Goal: Transaction & Acquisition: Obtain resource

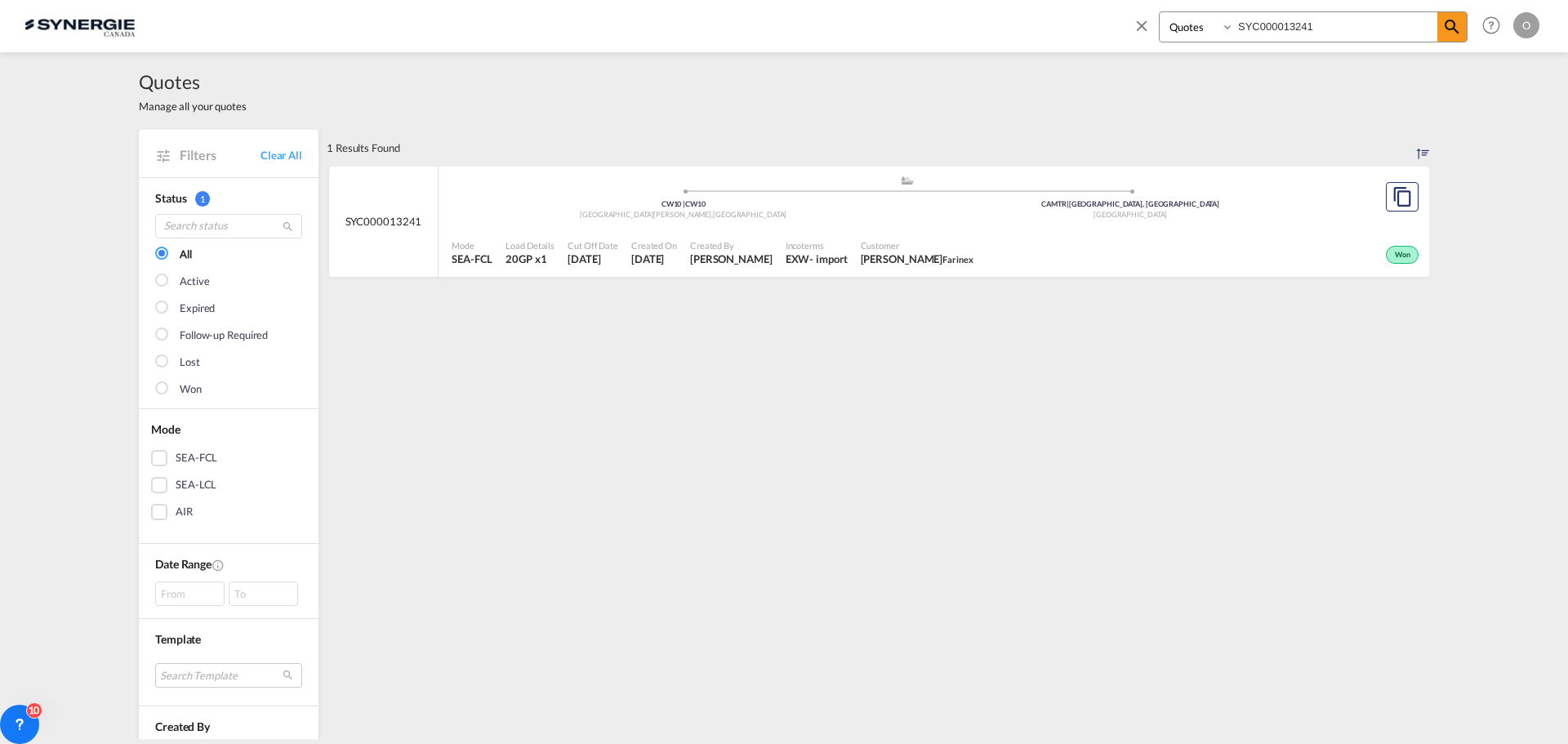
select select "Quotes"
click at [1305, 20] on input "SYC000013241" at bounding box center [1334, 26] width 203 height 28
drag, startPoint x: 1356, startPoint y: 29, endPoint x: 735, endPoint y: -6, distance: 622.0
click at [735, 0] on html "Analytics Reports Dashboard Rate Search Enquiries Quotes" at bounding box center [784, 372] width 1568 height 744
paste input "803"
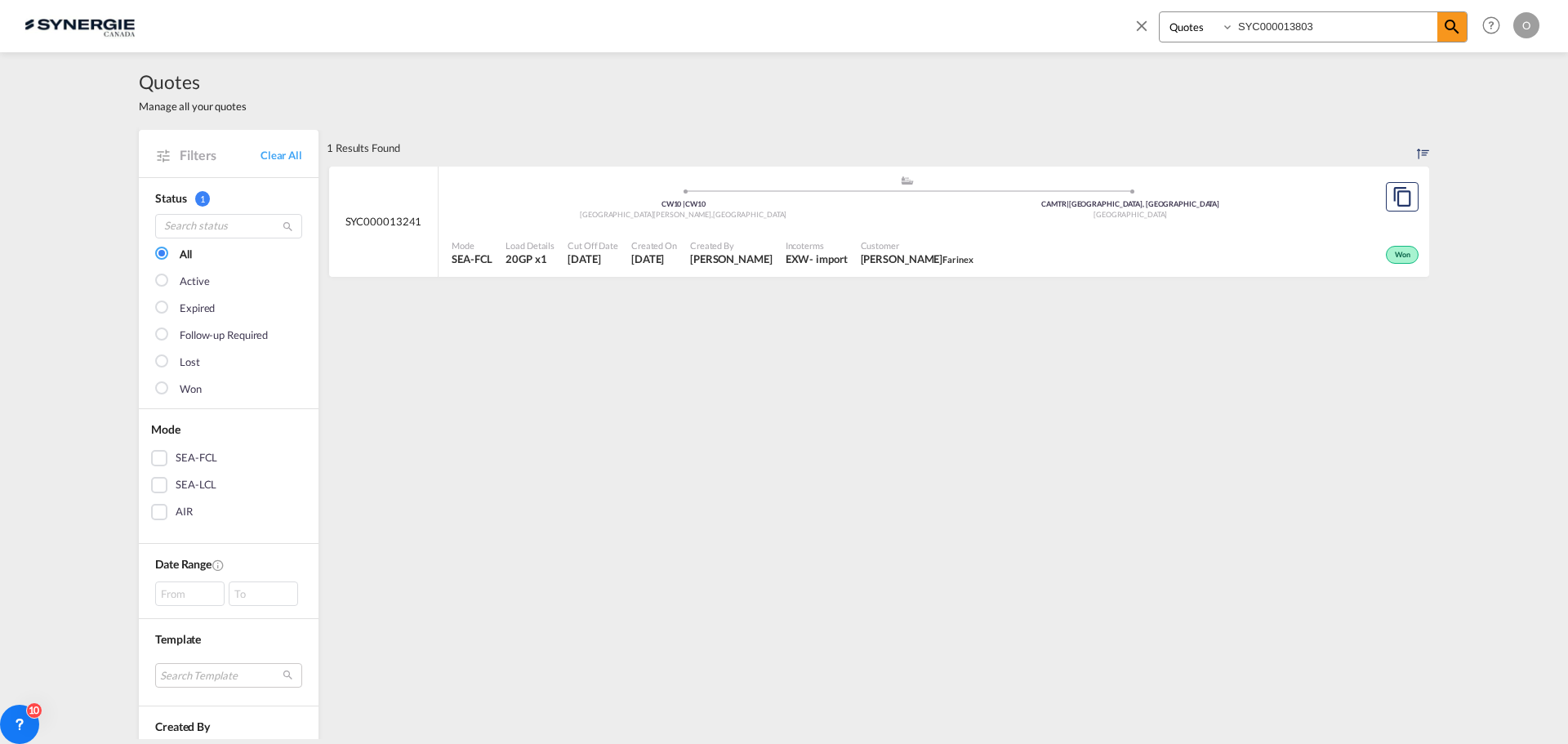
type input "SYC000013803"
click at [750, 273] on div "Created By Karen Mercier" at bounding box center [730, 253] width 95 height 41
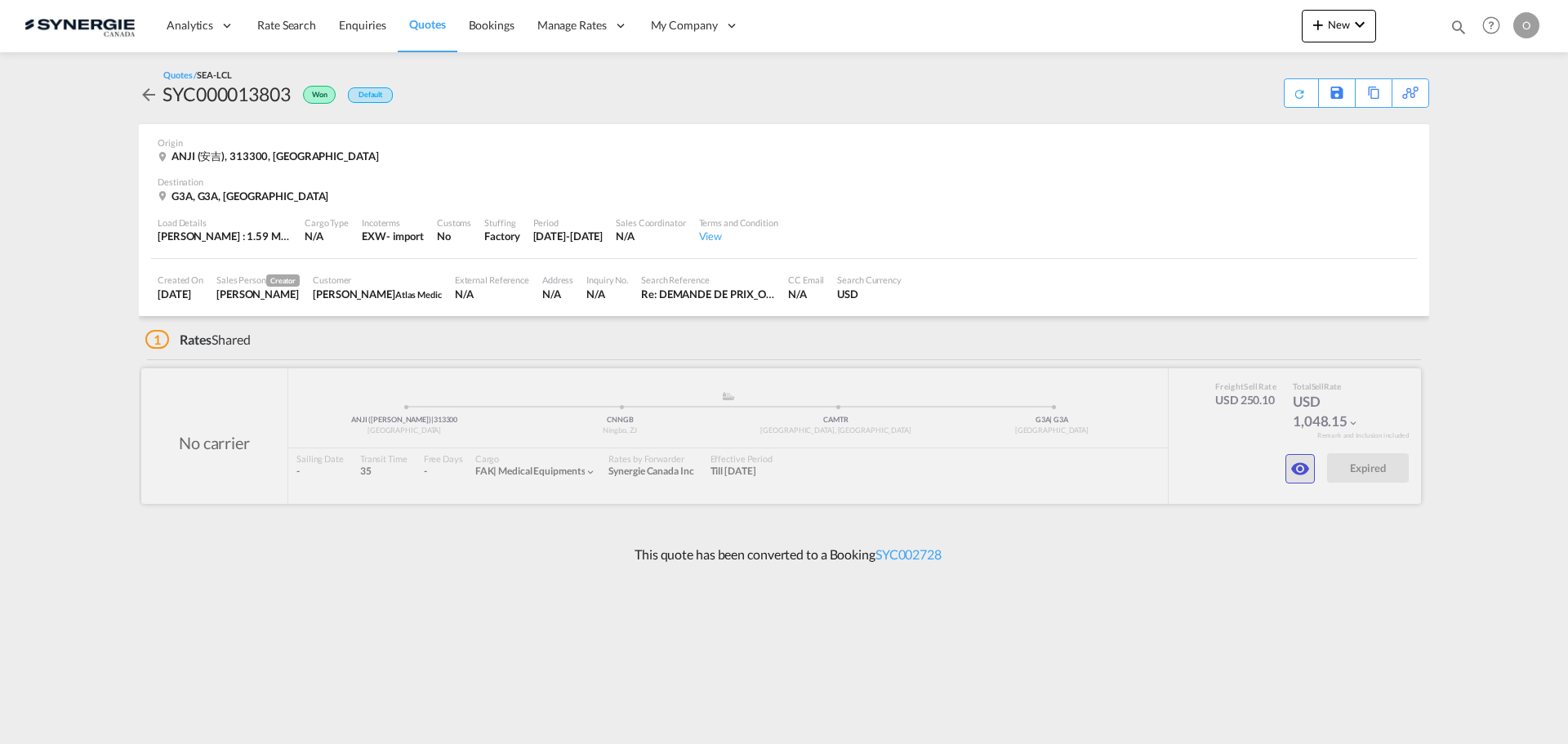
click at [1295, 468] on md-icon "icon-eye" at bounding box center [1300, 469] width 20 height 20
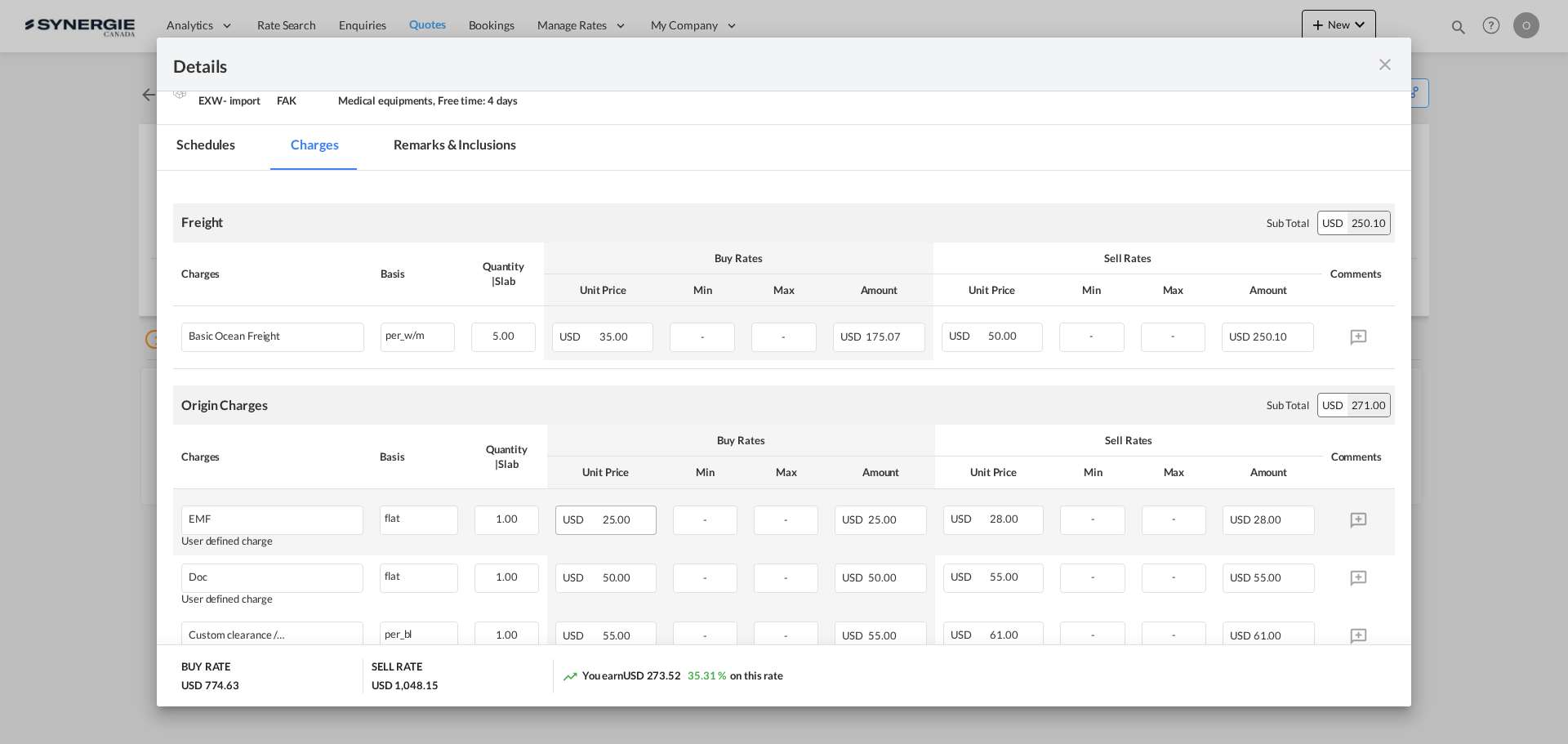
scroll to position [408, 0]
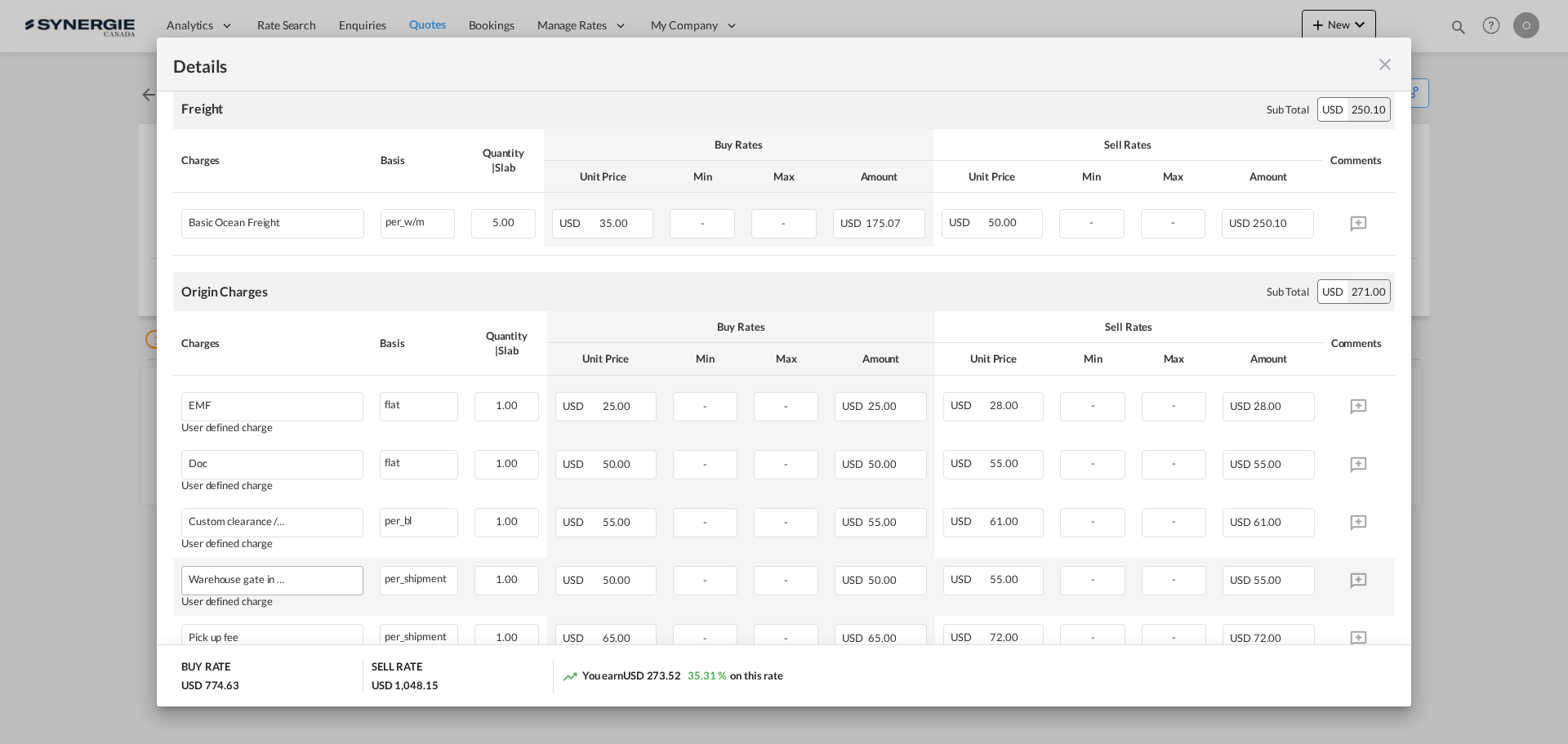
click at [289, 573] on div "Pickup Door ..." at bounding box center [321, 579] width 70 height 12
click at [314, 587] on div "Warehouse gate in charge" at bounding box center [273, 579] width 181 height 26
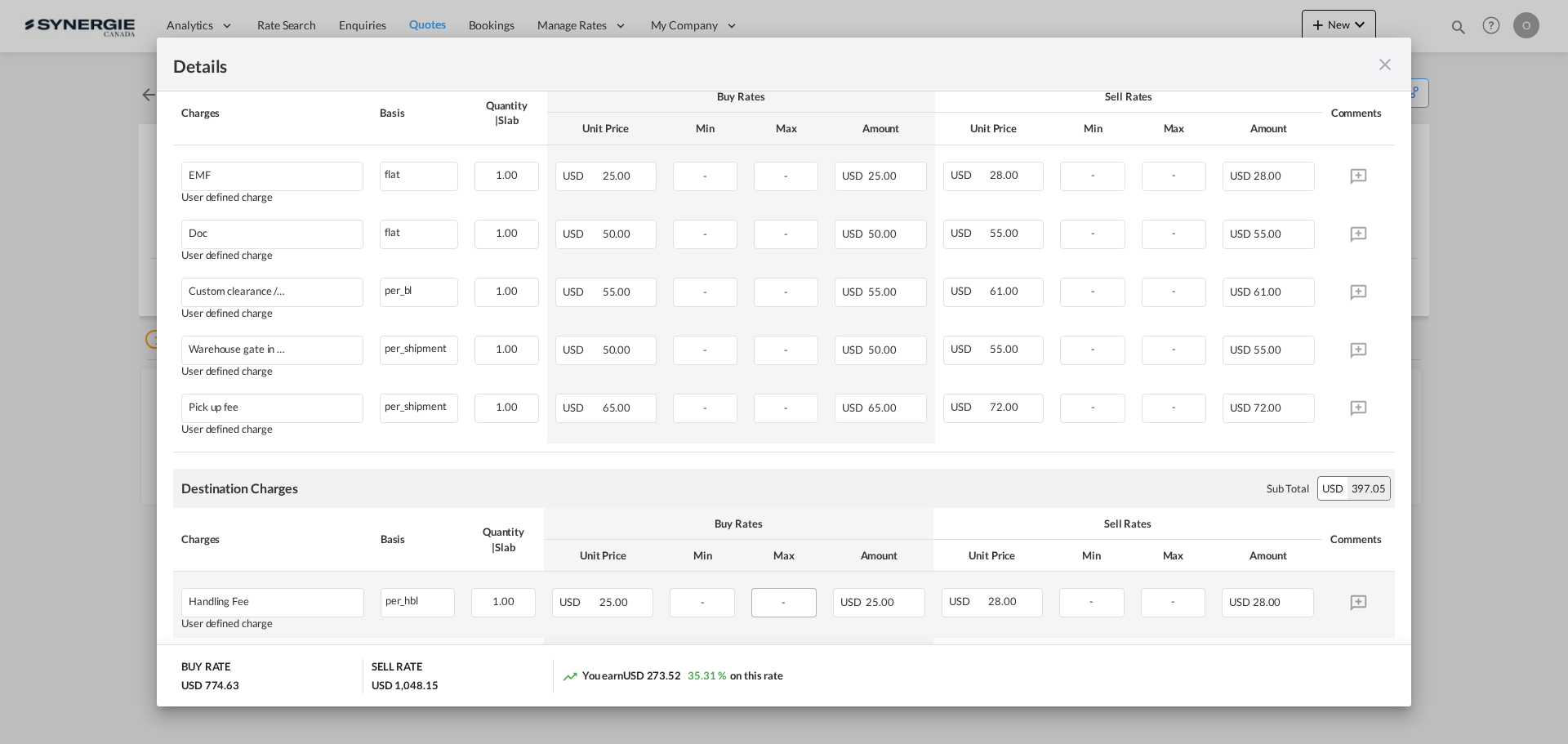
scroll to position [654, 0]
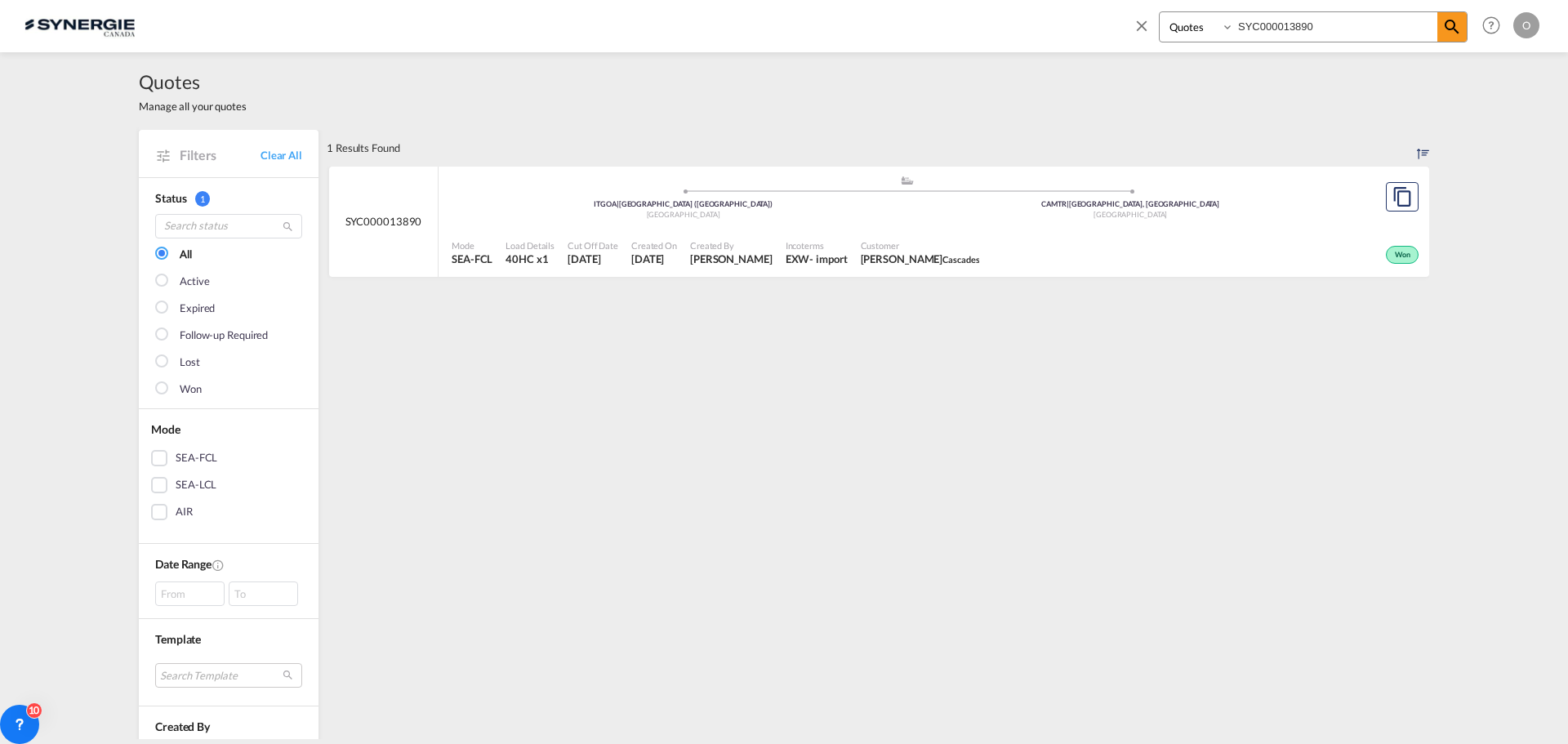
select select "Quotes"
click at [1313, 36] on input "SYC000013890" at bounding box center [1334, 26] width 203 height 28
drag, startPoint x: 1359, startPoint y: 29, endPoint x: 741, endPoint y: 27, distance: 618.0
click at [744, 29] on div "Bookings Quotes Enquiries SYC000013890 Help Resources Product Release O My Prof…" at bounding box center [784, 26] width 1519 height 51
paste input "03"
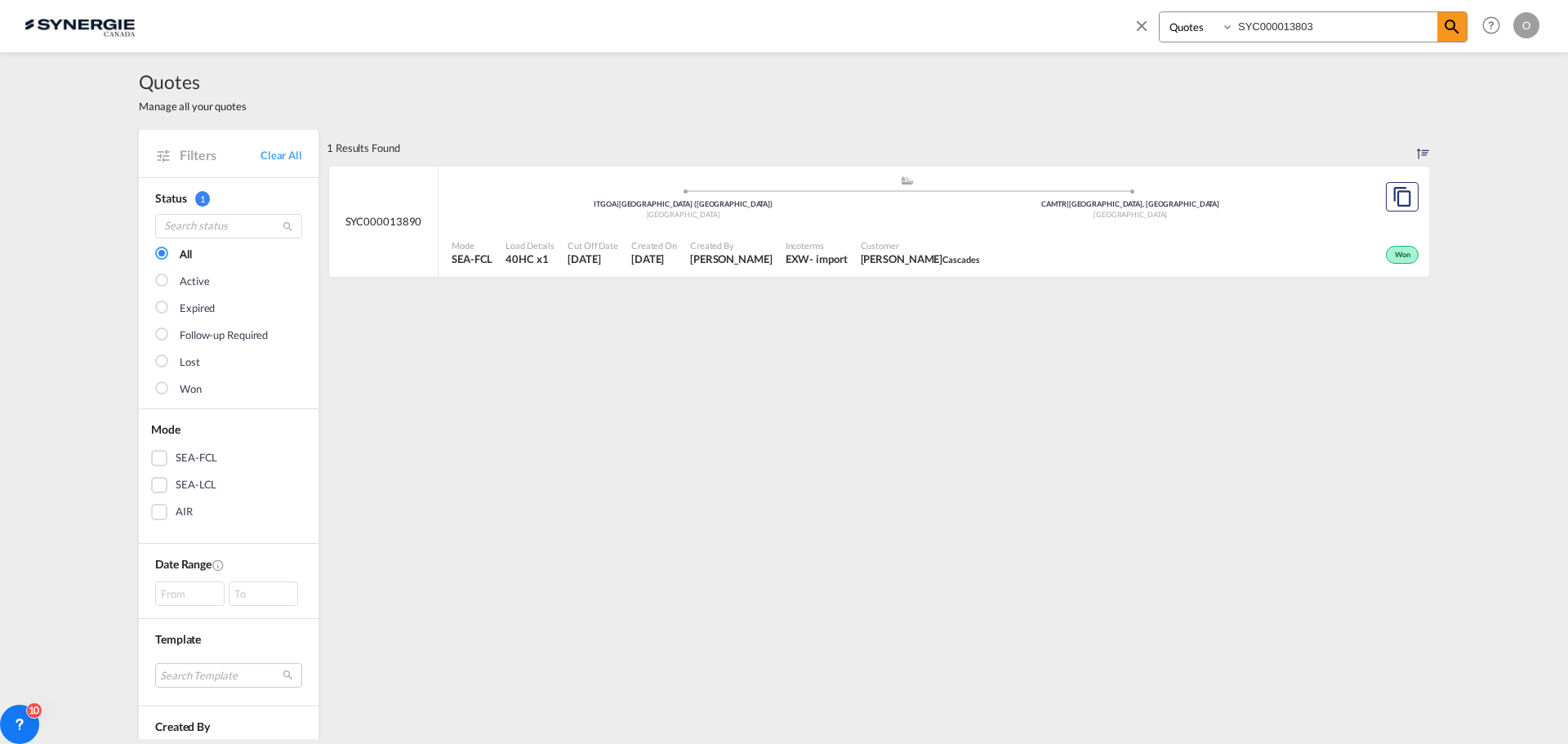
type input "SYC000013803"
click at [778, 255] on div "Incoterms EXW - import" at bounding box center [815, 253] width 76 height 41
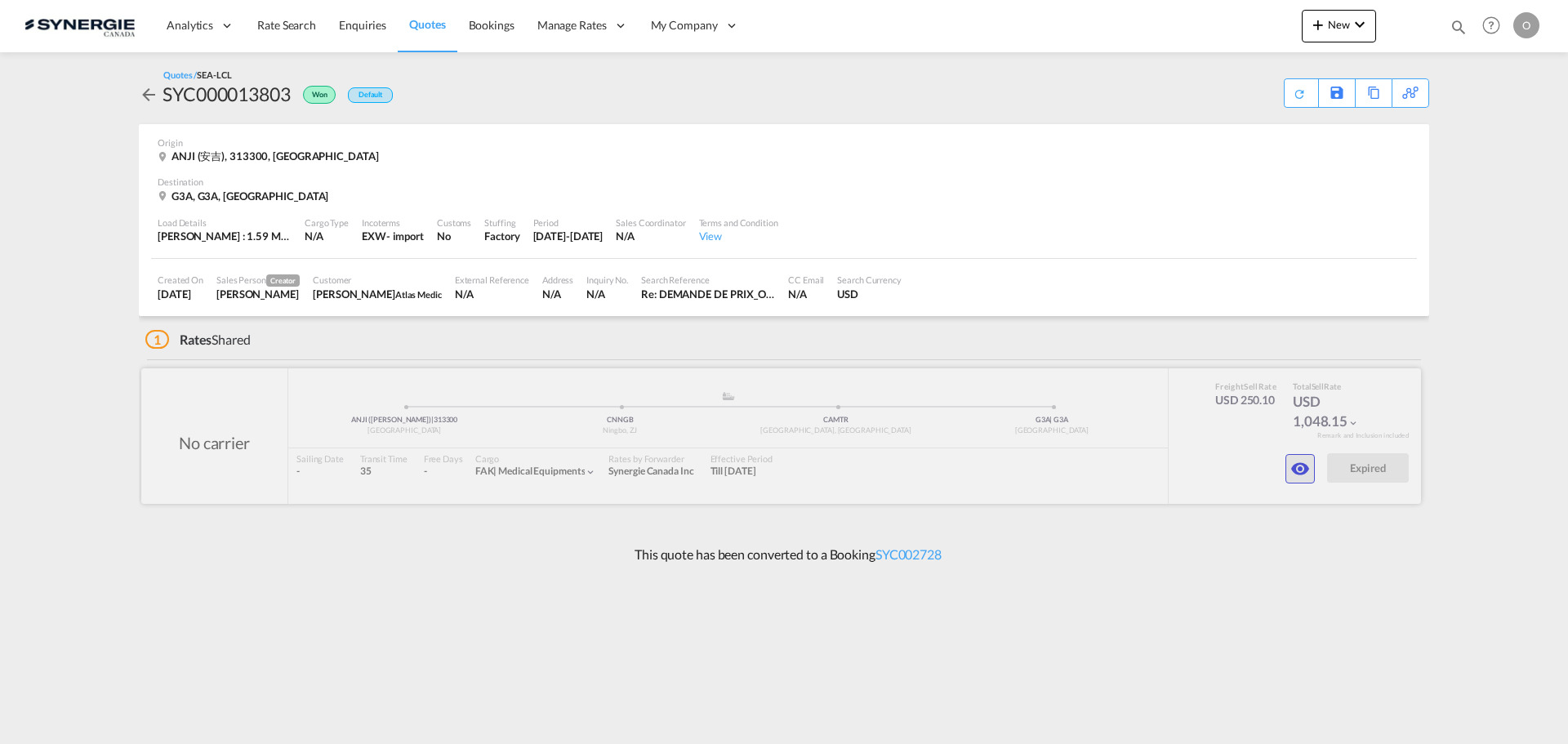
click at [1300, 473] on md-icon "icon-eye" at bounding box center [1300, 469] width 20 height 20
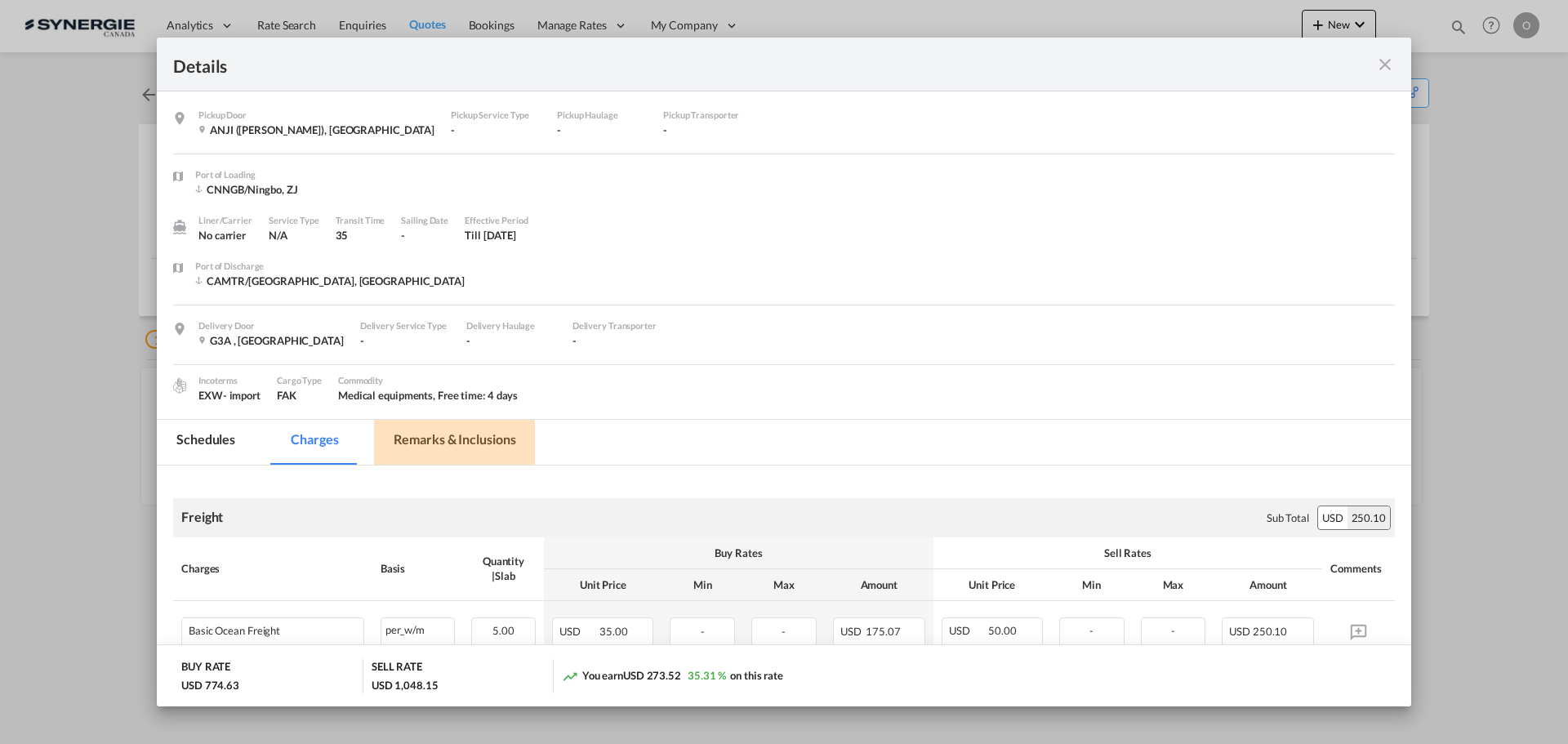
click at [432, 445] on md-tab-item "Remarks & Inclusions" at bounding box center [454, 443] width 161 height 45
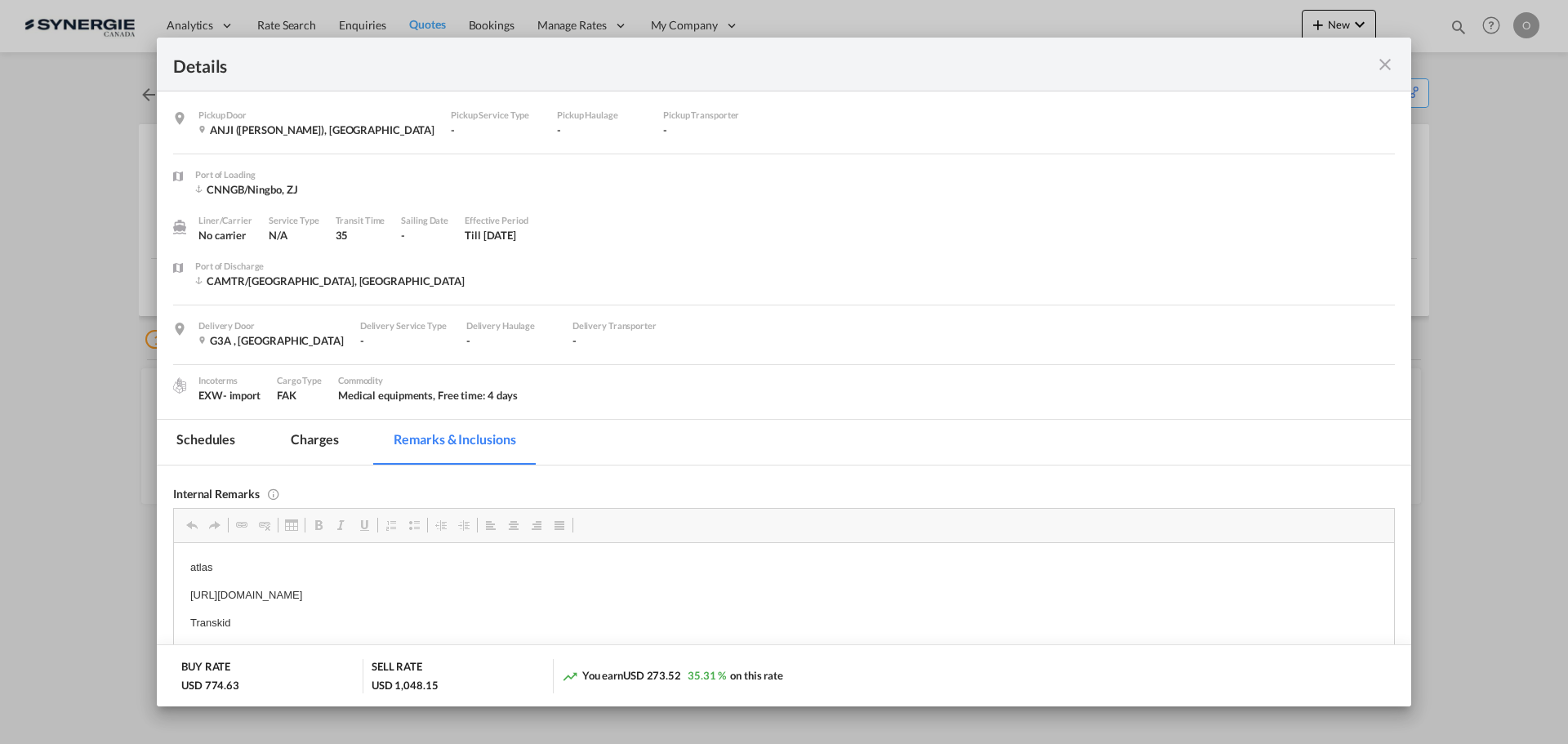
click at [1384, 66] on md-icon "icon-close fg-AAA8AD m-0 cursor" at bounding box center [1385, 65] width 20 height 20
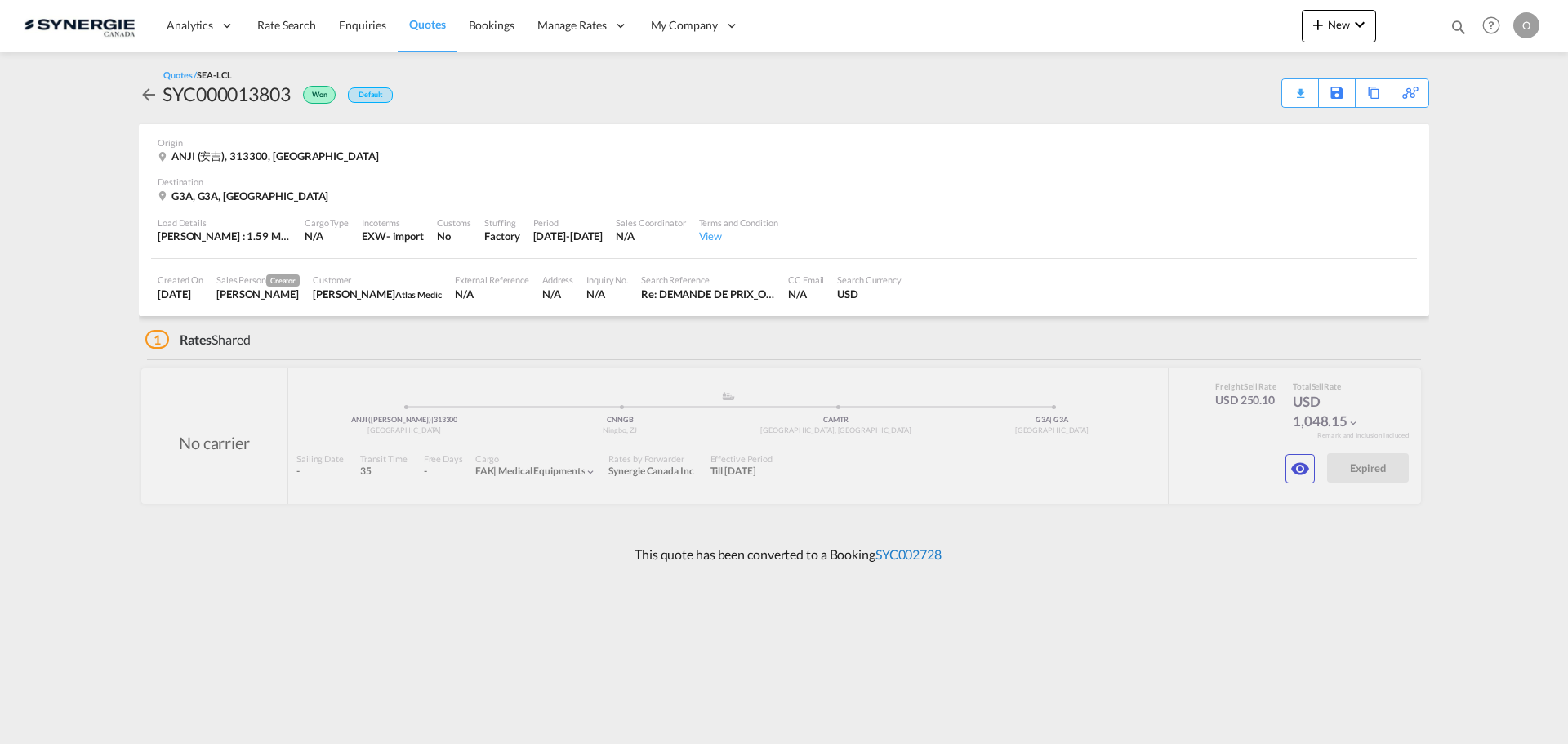
click at [896, 558] on link "SYC002728" at bounding box center [908, 555] width 66 height 16
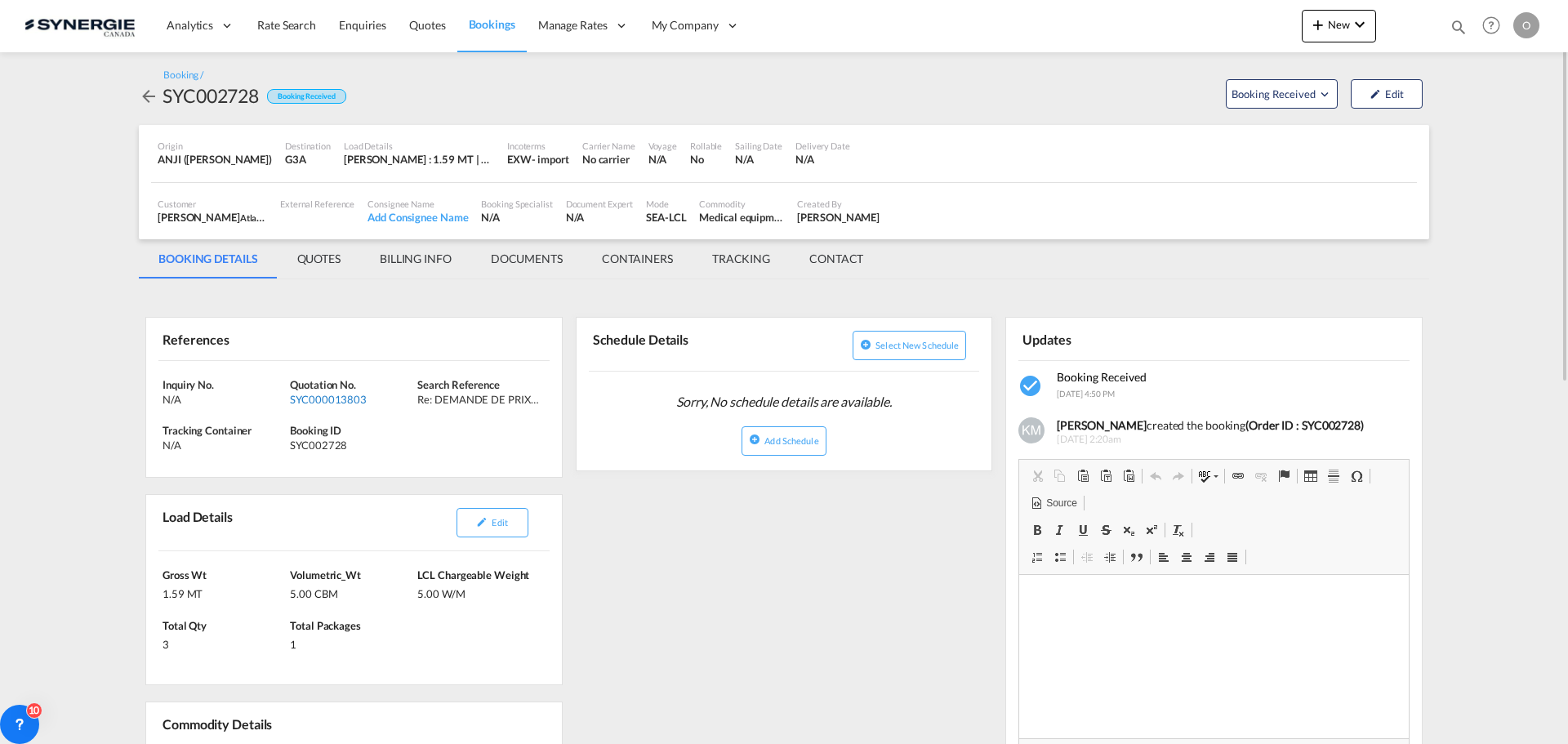
click at [336, 401] on div "SYC000013803" at bounding box center [351, 399] width 124 height 15
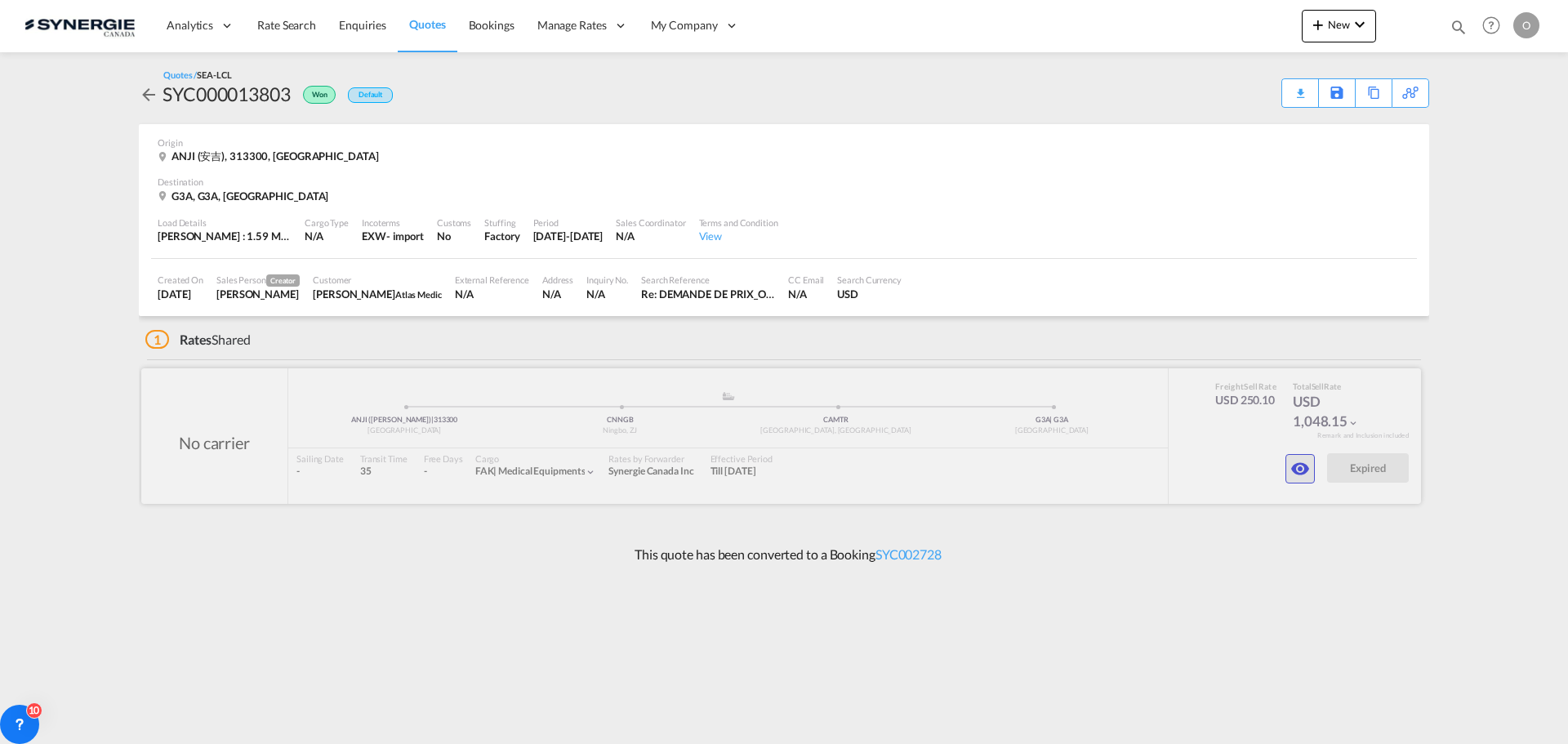
click at [1291, 462] on md-icon "icon-eye" at bounding box center [1300, 469] width 20 height 20
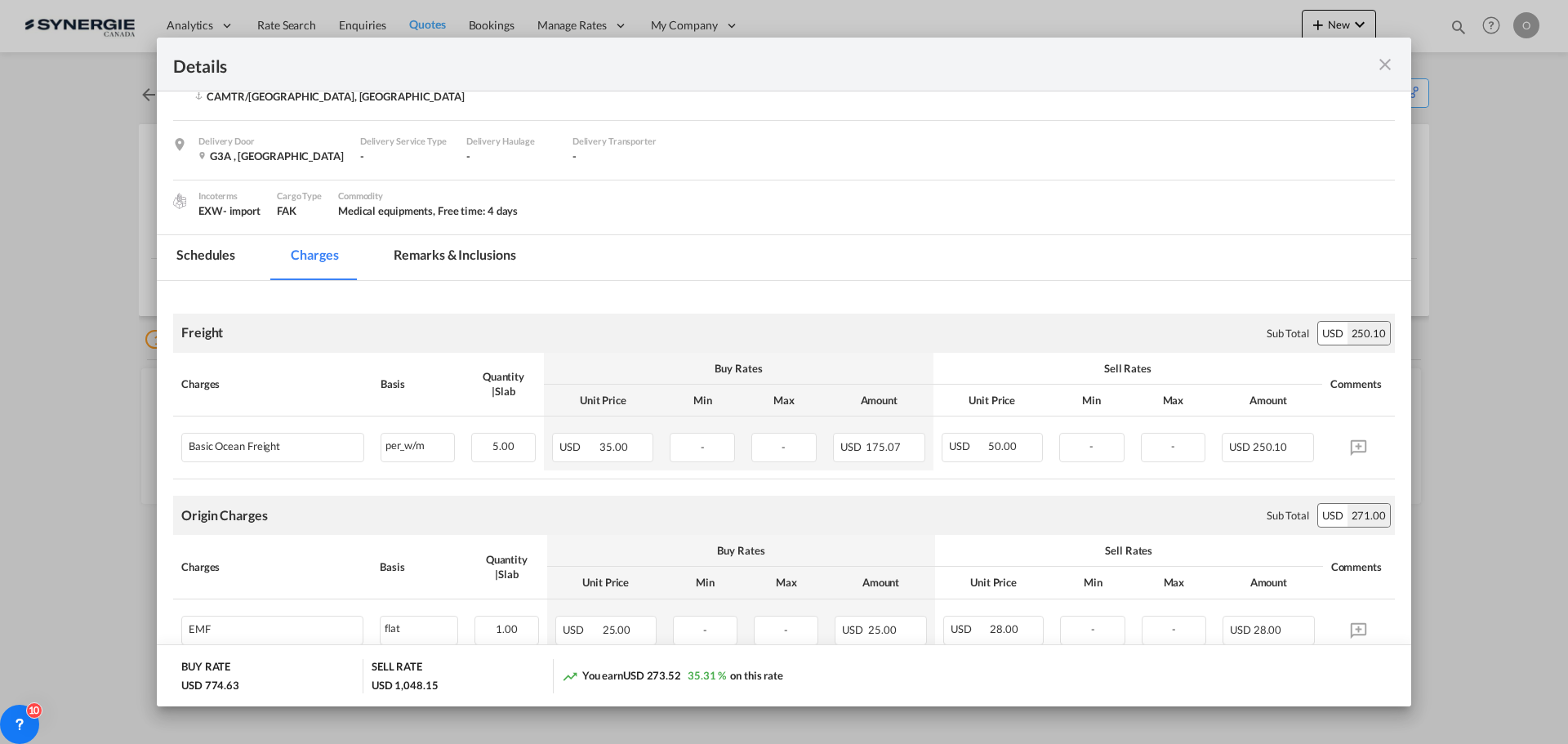
scroll to position [81, 0]
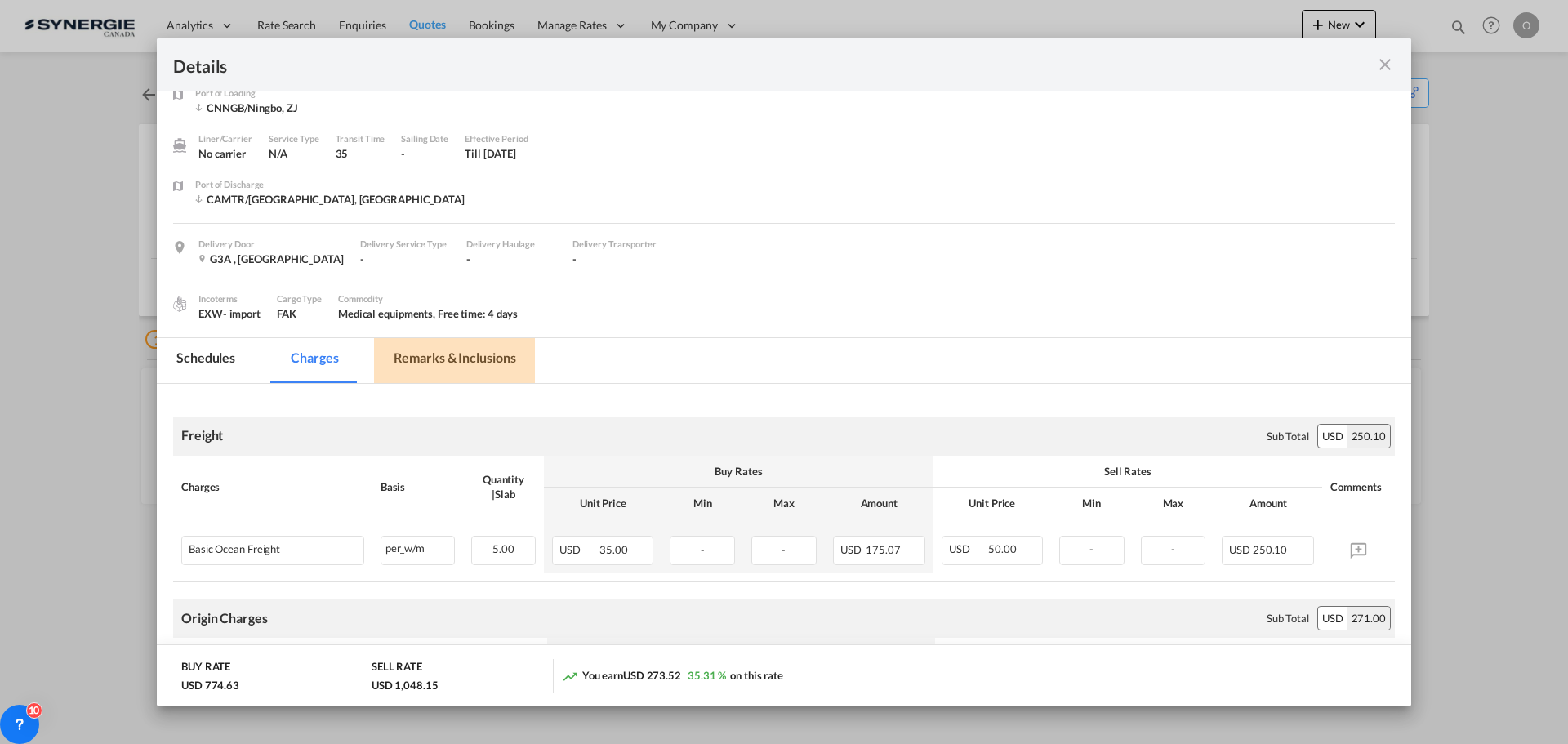
click at [498, 359] on md-tab-item "Remarks & Inclusions" at bounding box center [454, 360] width 161 height 45
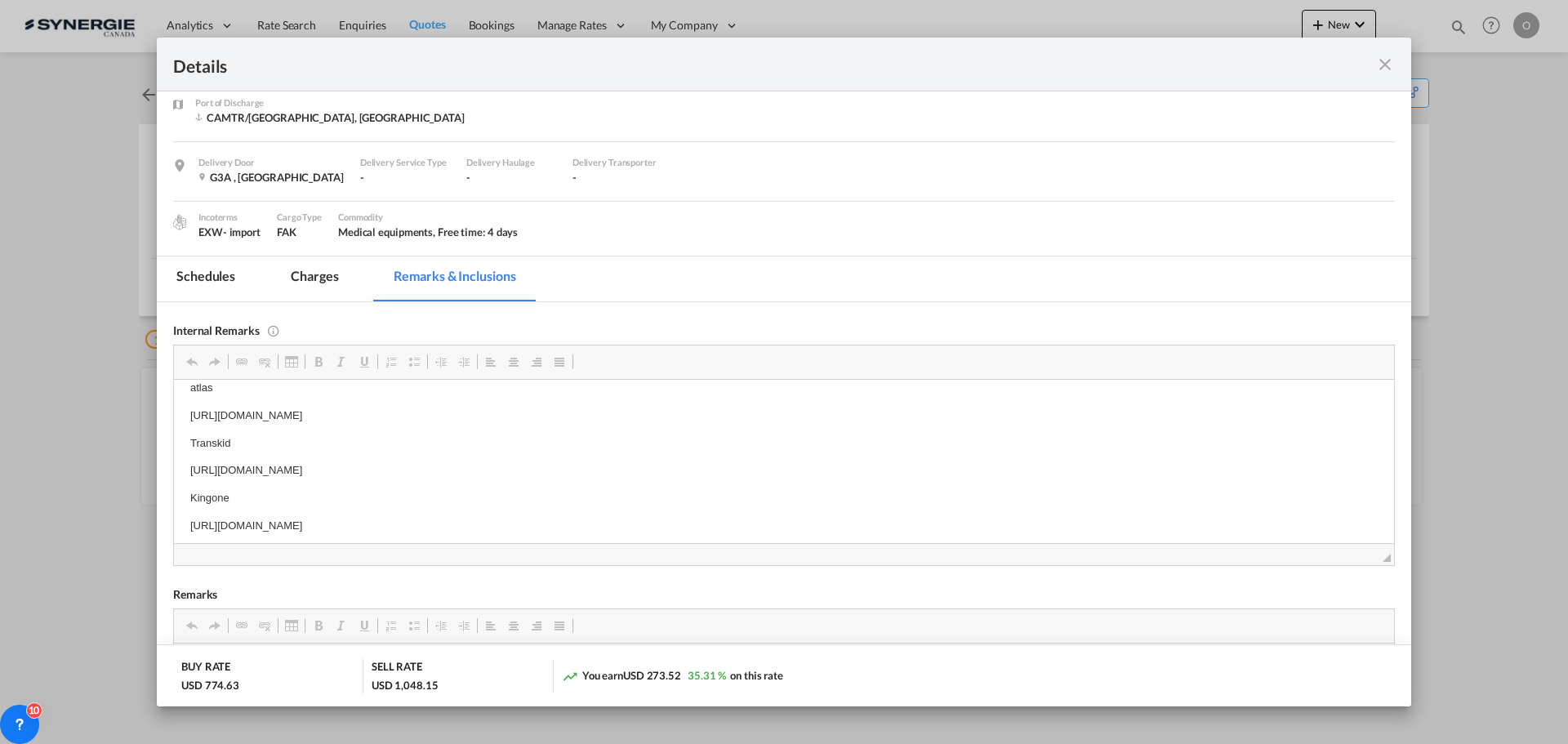
scroll to position [8, 0]
click at [303, 516] on body "atlas https://app.frontapp.com/open/msg_1gwezkpb?key=P49VUqFt9tsTeXoFyjM40XdQwC…" at bounding box center [784, 464] width 1187 height 155
copy p "https://app.frontapp.com/open/msg_1gvs2f2n?key=iHGhGW3bVDy1v3hIBOrU1Z6LfPDv0idK"
click at [376, 537] on p "https://app.frontapp.com/open/msg_1gvs2f2n?key=iHGhGW3bVDy1v3hIBOrU1Z6LfPDv0idK" at bounding box center [784, 533] width 1187 height 17
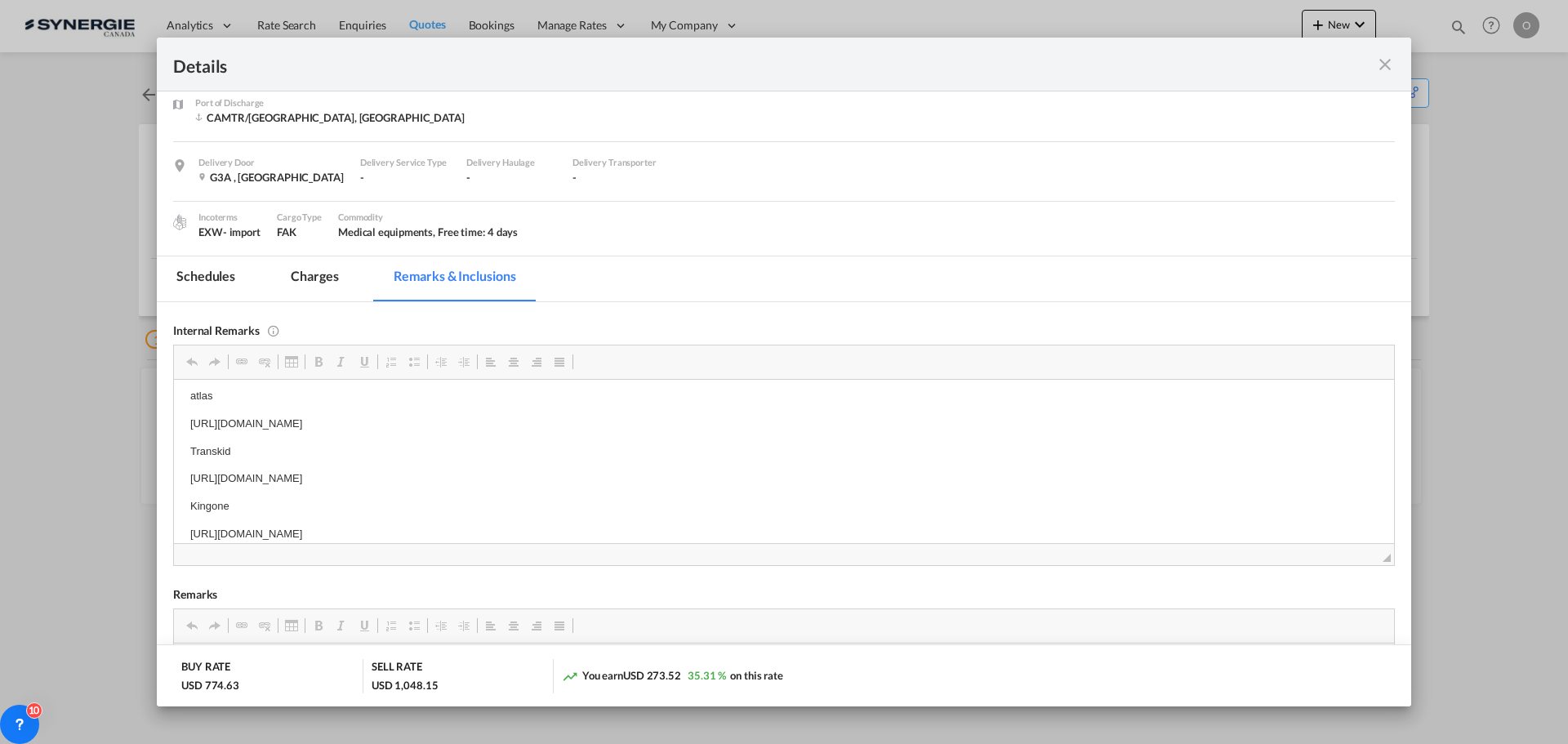
click at [376, 537] on p "https://app.frontapp.com/open/msg_1gvs2f2n?key=iHGhGW3bVDy1v3hIBOrU1Z6LfPDv0idK" at bounding box center [784, 533] width 1187 height 17
copy p "https://app.frontapp.com/open/msg_1gvs2f2n?key=iHGhGW3bVDy1v3hIBOrU1Z6LfPDv0idK"
click at [297, 473] on p "https://app.frontapp.com/open/msg_1gvsx6xb?key=lHljsER0t0as6jOpuiR7JNyHrYW96uXC" at bounding box center [784, 477] width 1187 height 17
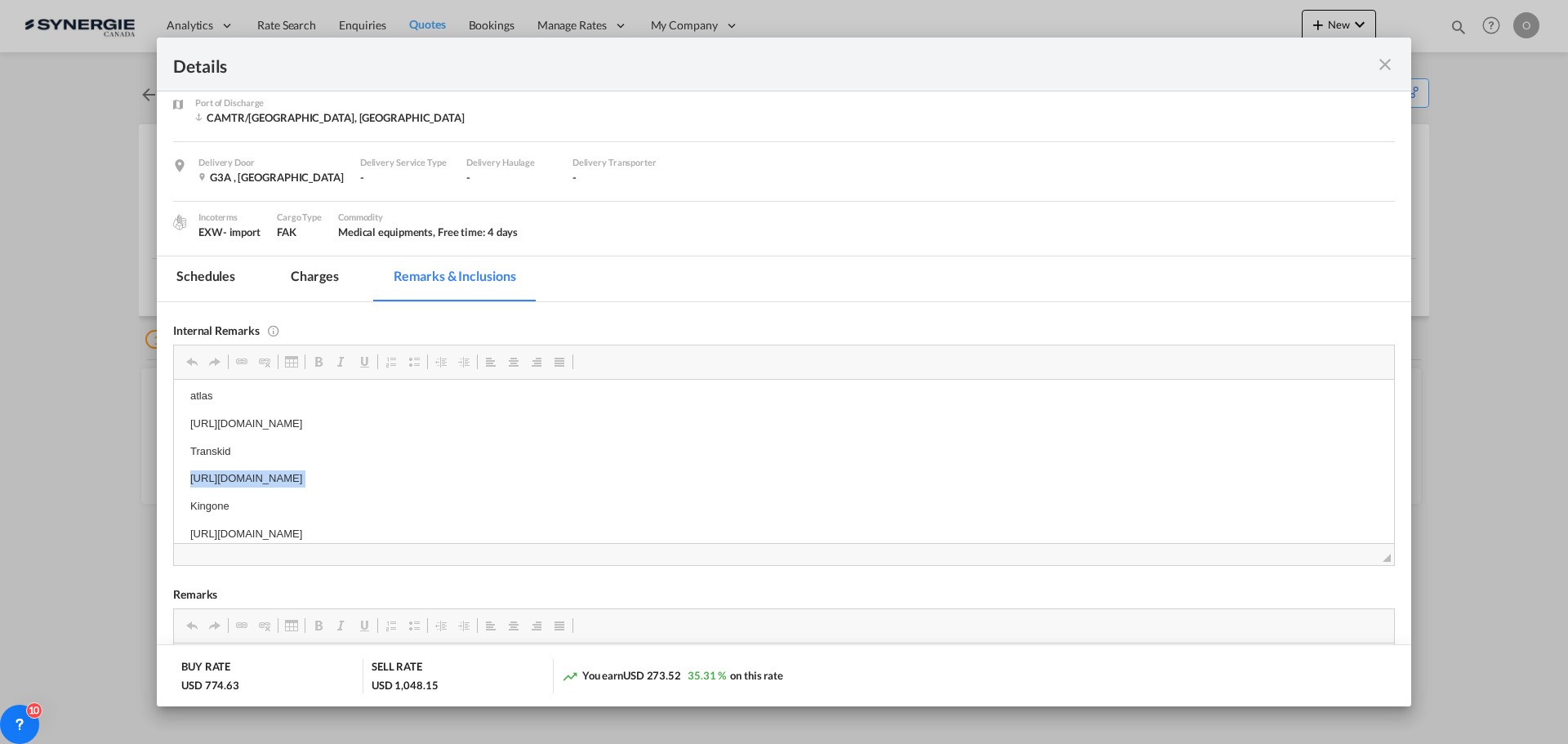
click at [297, 473] on p "https://app.frontapp.com/open/msg_1gvsx6xb?key=lHljsER0t0as6jOpuiR7JNyHrYW96uXC" at bounding box center [784, 477] width 1187 height 17
click at [1388, 64] on md-icon "icon-close fg-AAA8AD m-0 cursor" at bounding box center [1385, 65] width 20 height 20
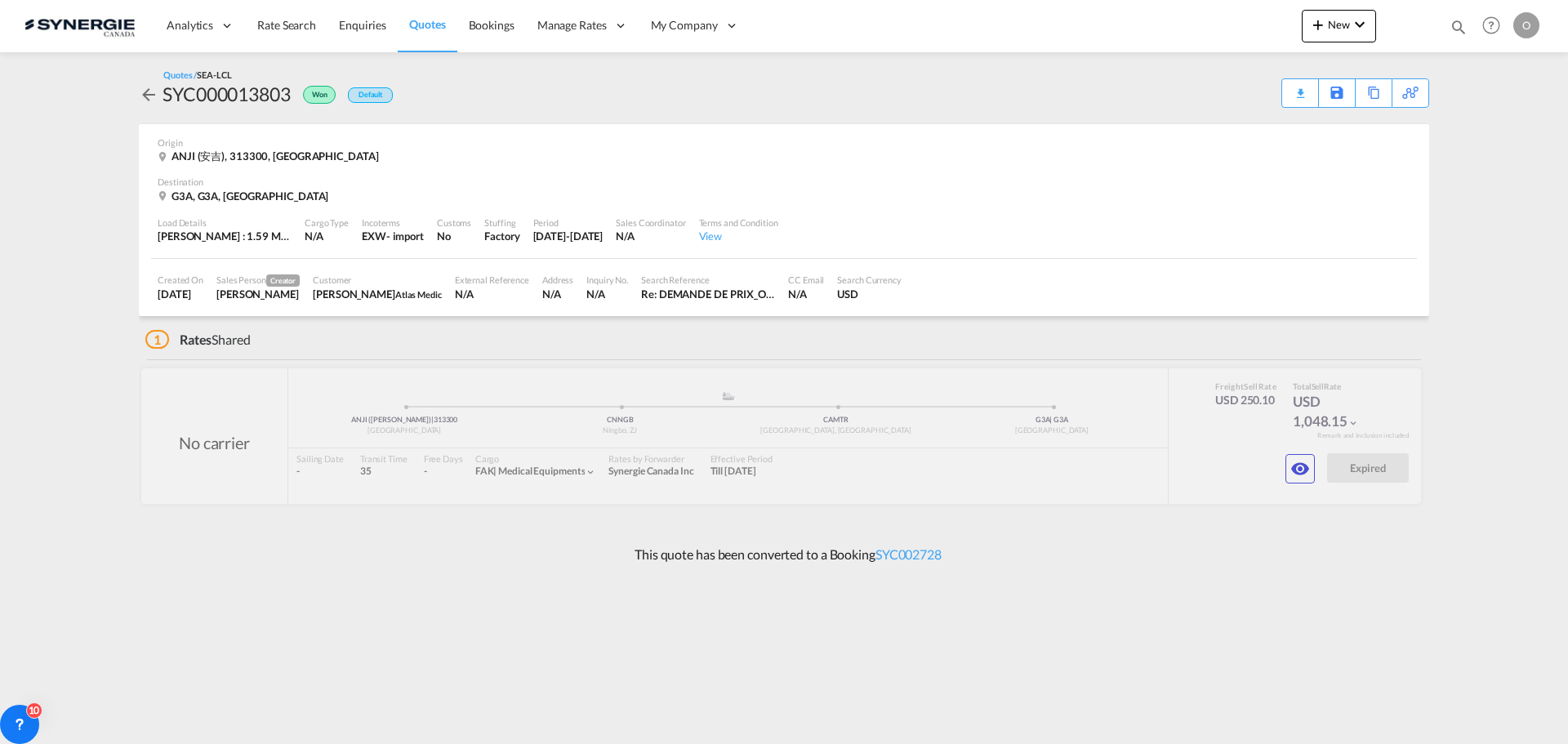
scroll to position [21, 0]
click at [1461, 25] on md-icon "icon-magnify" at bounding box center [1458, 27] width 18 height 18
click at [1179, 23] on select "Bookings Quotes Enquiries" at bounding box center [1198, 27] width 78 height 29
select select "Quotes"
click at [1160, 12] on select "Bookings Quotes Enquiries" at bounding box center [1198, 27] width 78 height 29
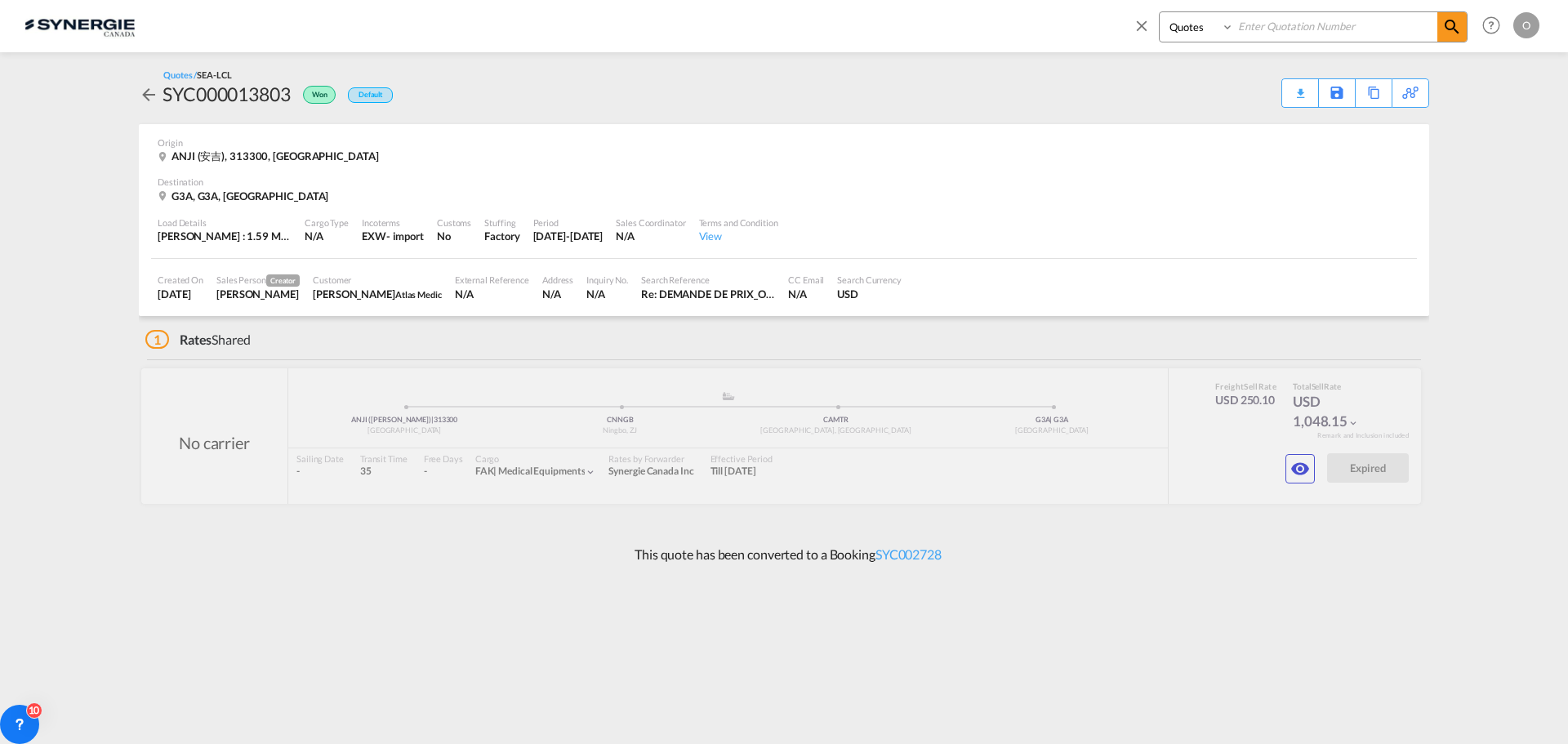
click at [1258, 37] on input at bounding box center [1334, 26] width 203 height 28
paste input "SYC000013101"
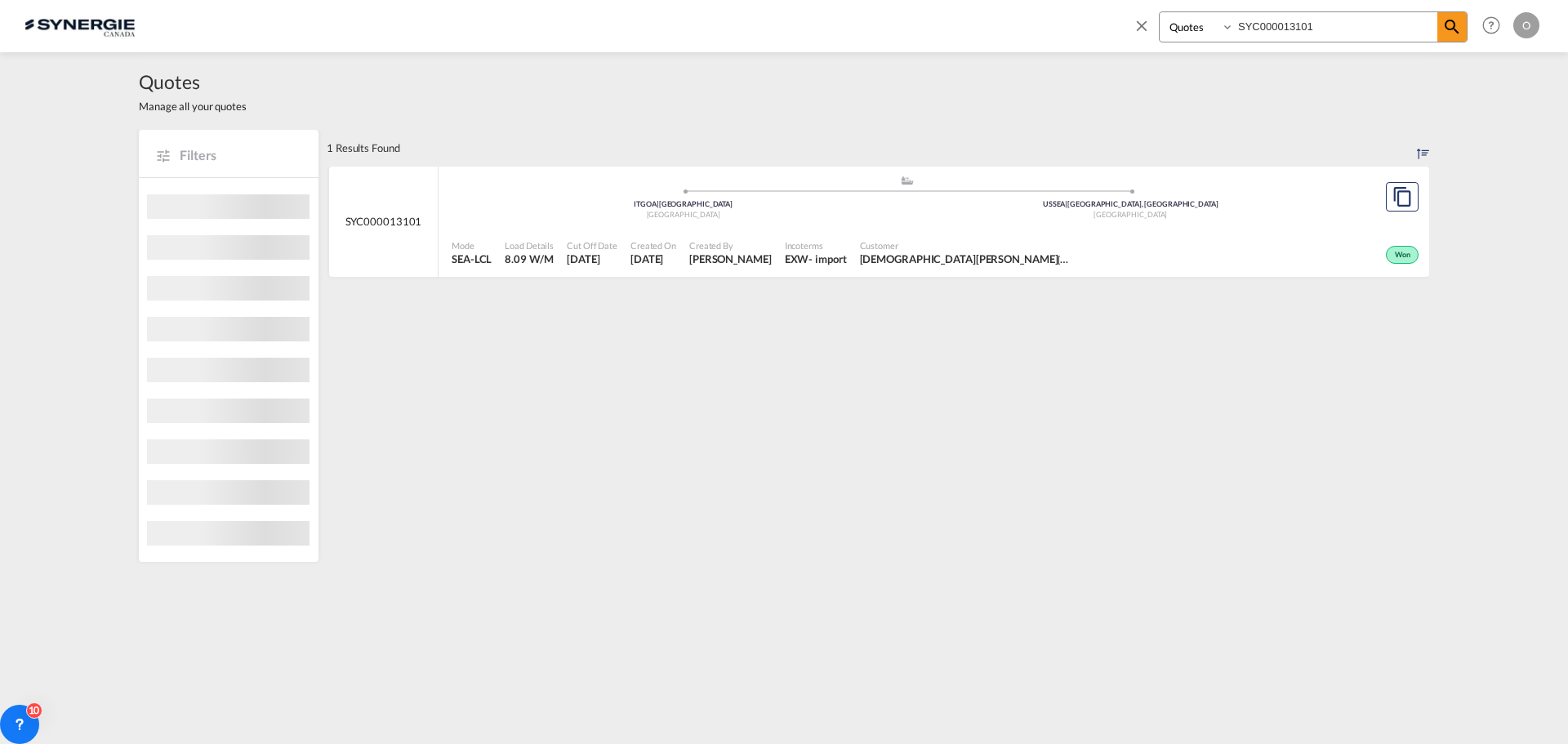
click at [921, 229] on div "Mode SEA-LCL Load Details 8.09 W/M Cut Off Date 8 Jul 2025 Created On 8 Jul 202…" at bounding box center [933, 253] width 990 height 49
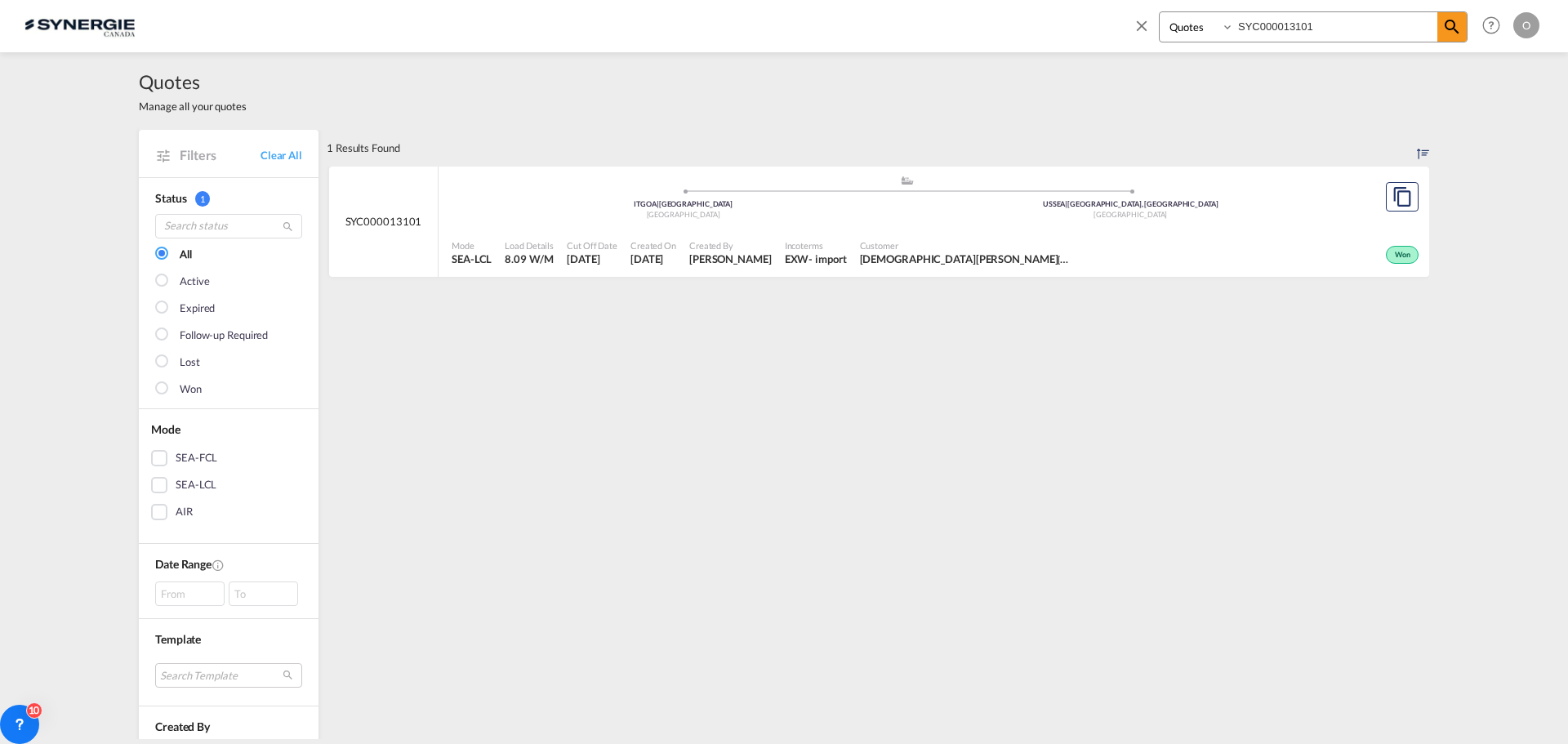
click at [1339, 30] on input "SYC000013101" at bounding box center [1334, 26] width 203 height 28
click at [1343, 25] on input "SYC000013101" at bounding box center [1334, 26] width 203 height 28
drag, startPoint x: 1232, startPoint y: 19, endPoint x: 862, endPoint y: 18, distance: 370.0
click at [862, 18] on div "Bookings Quotes Enquiries SYC000013101 Help Resources Product Release O My Prof…" at bounding box center [784, 26] width 1519 height 51
paste input "718"
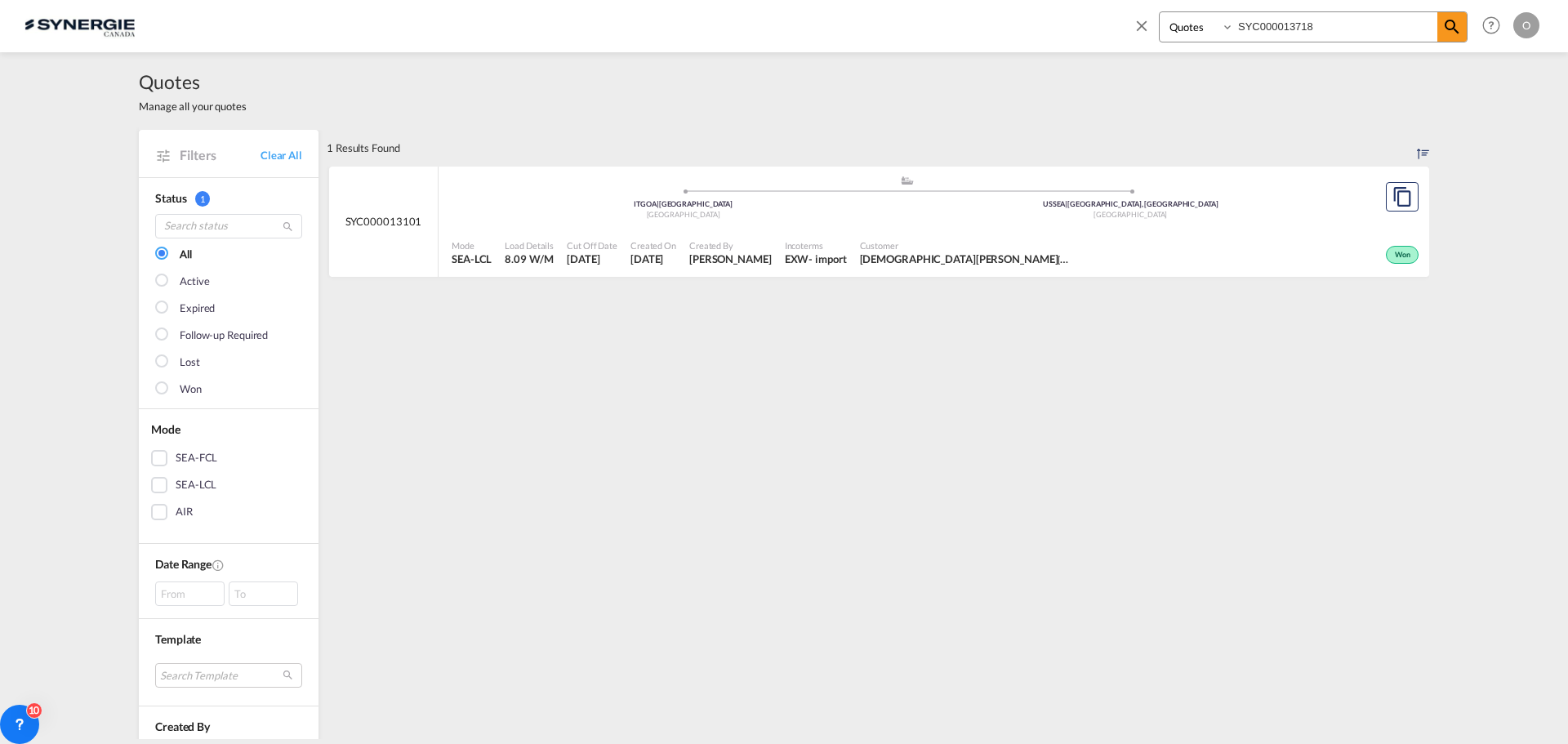
type input "SYC000013718"
click at [923, 254] on span "OPHELIE CLEMENT Novyco" at bounding box center [915, 258] width 112 height 15
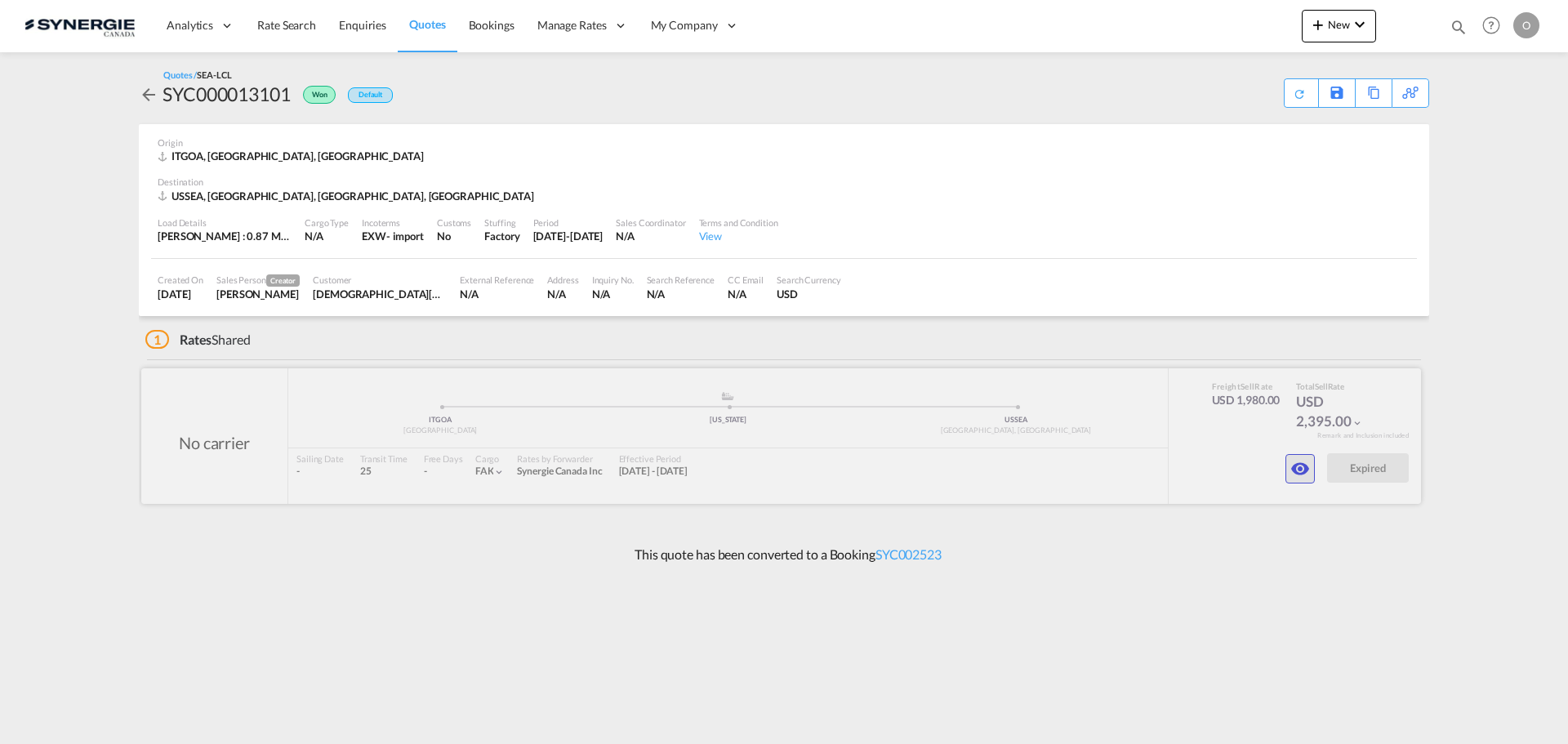
click at [1291, 469] on md-icon "icon-eye" at bounding box center [1300, 469] width 20 height 20
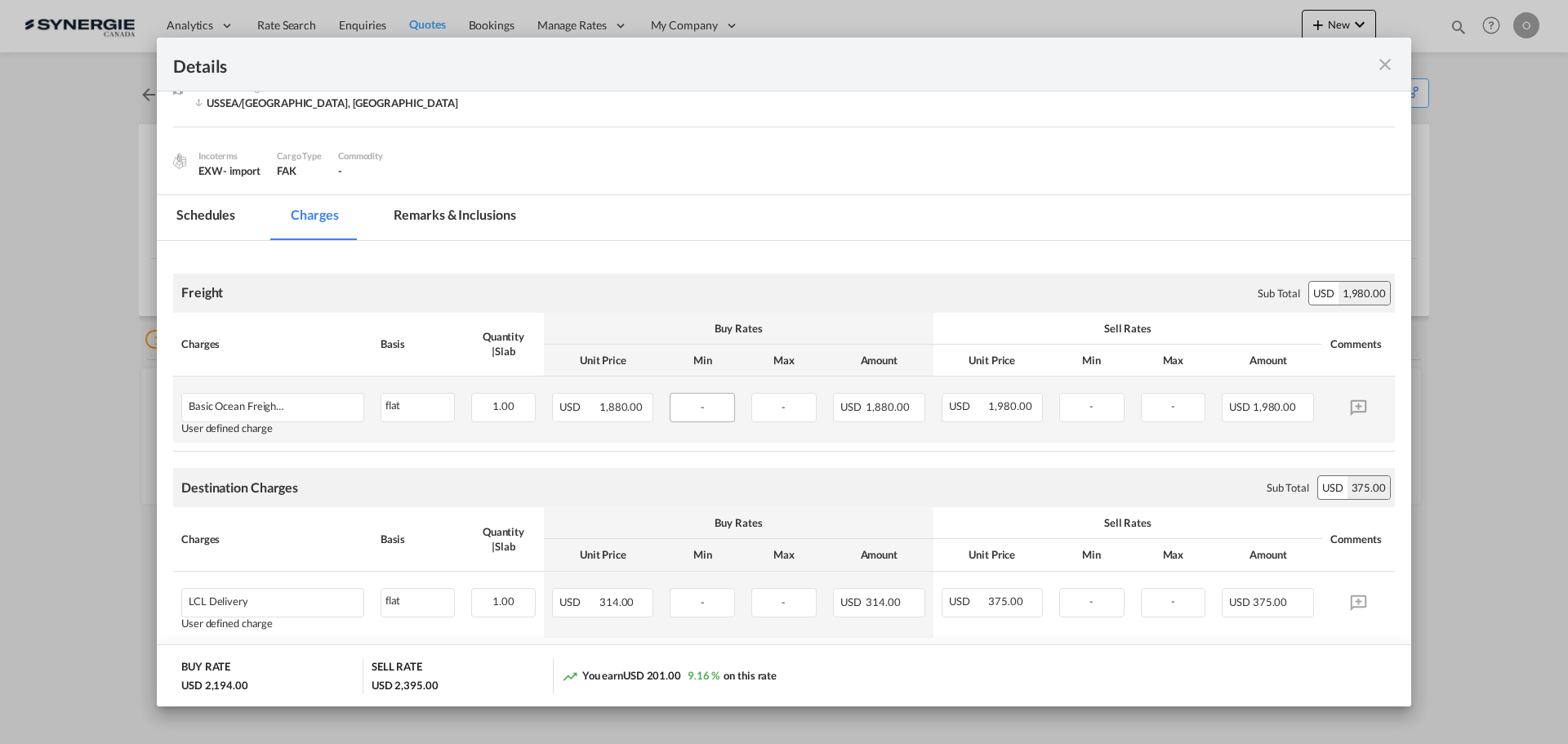
scroll to position [245, 0]
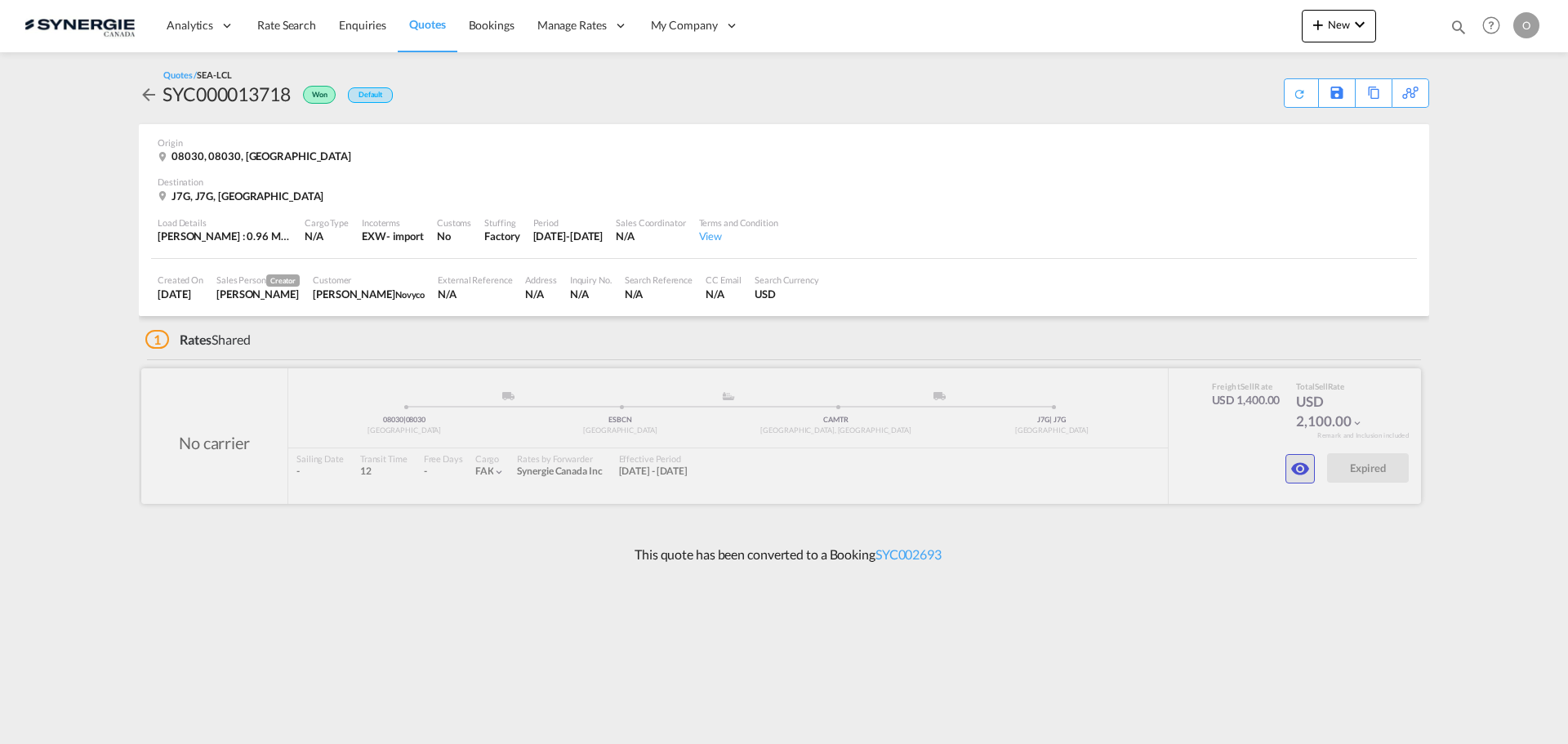
click at [1296, 469] on md-icon "icon-eye" at bounding box center [1300, 469] width 20 height 20
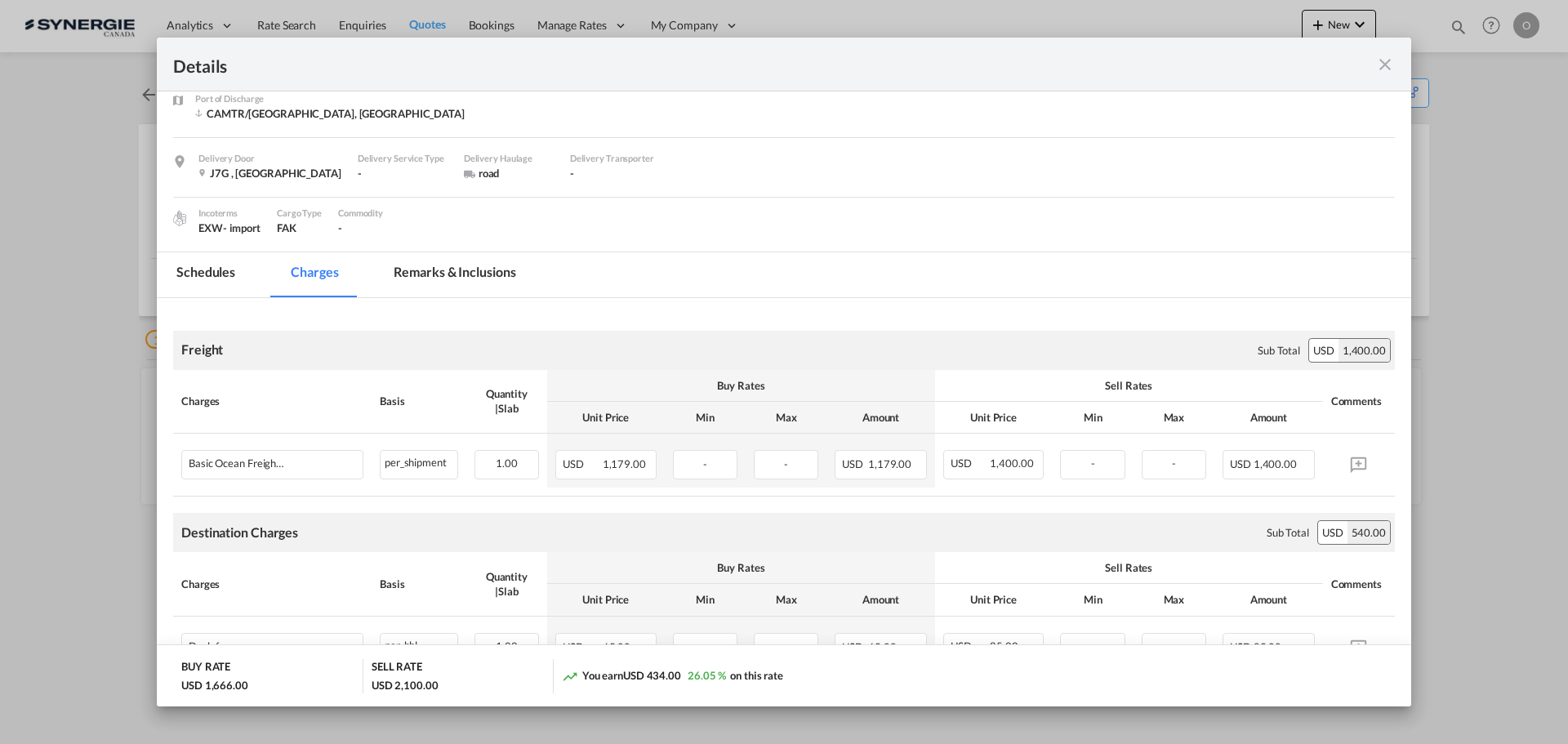
scroll to position [245, 0]
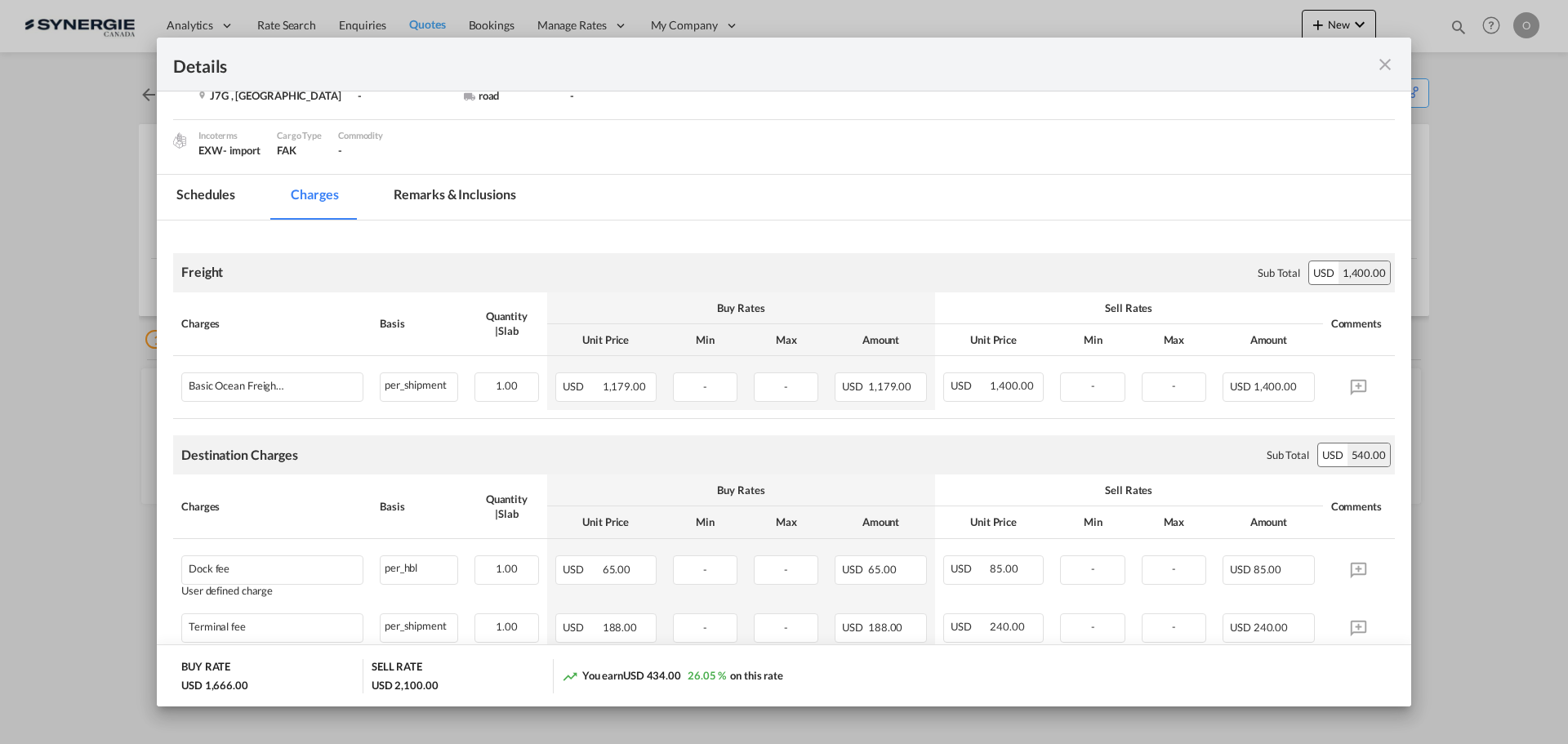
click at [461, 194] on md-tab-item "Remarks & Inclusions" at bounding box center [454, 197] width 161 height 45
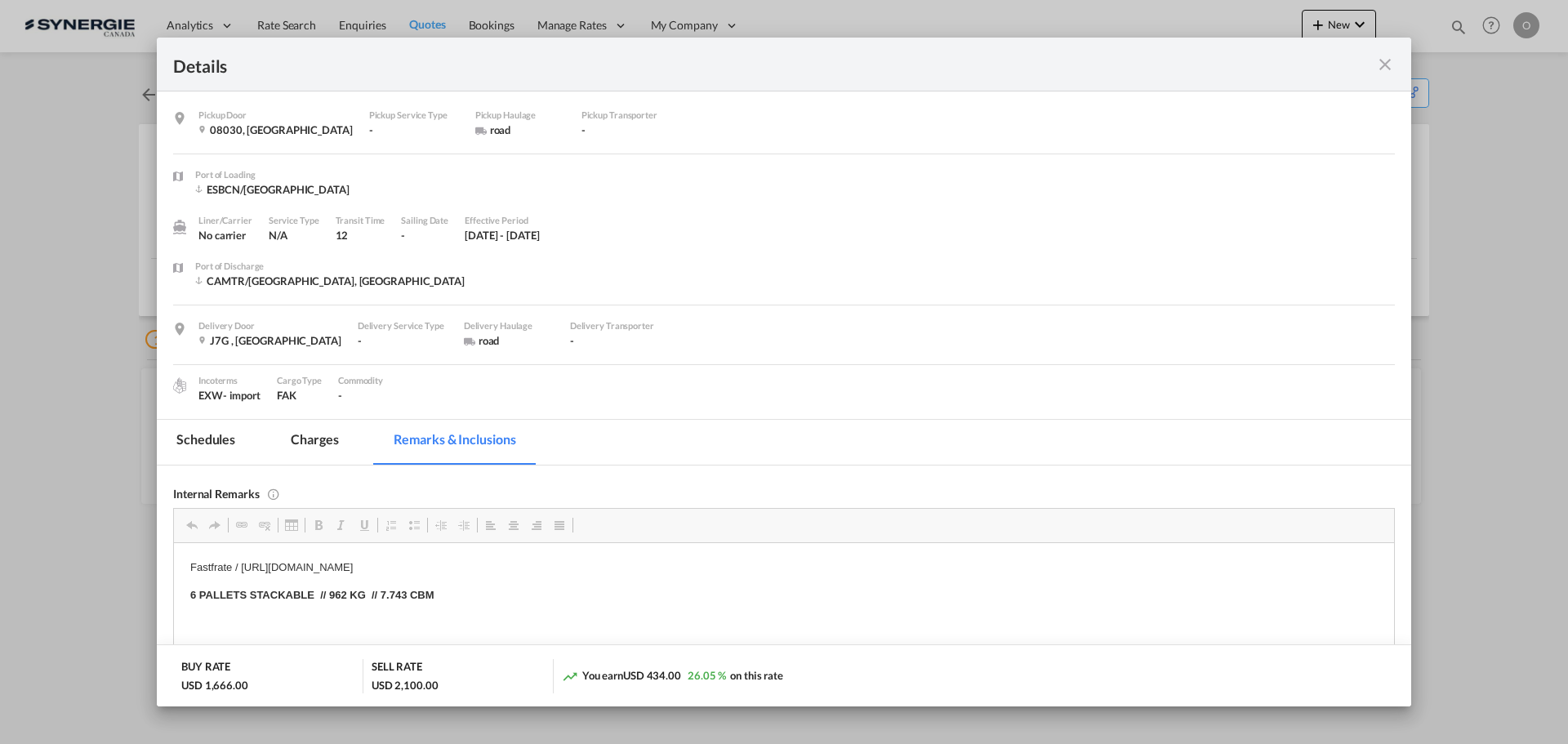
scroll to position [17, 0]
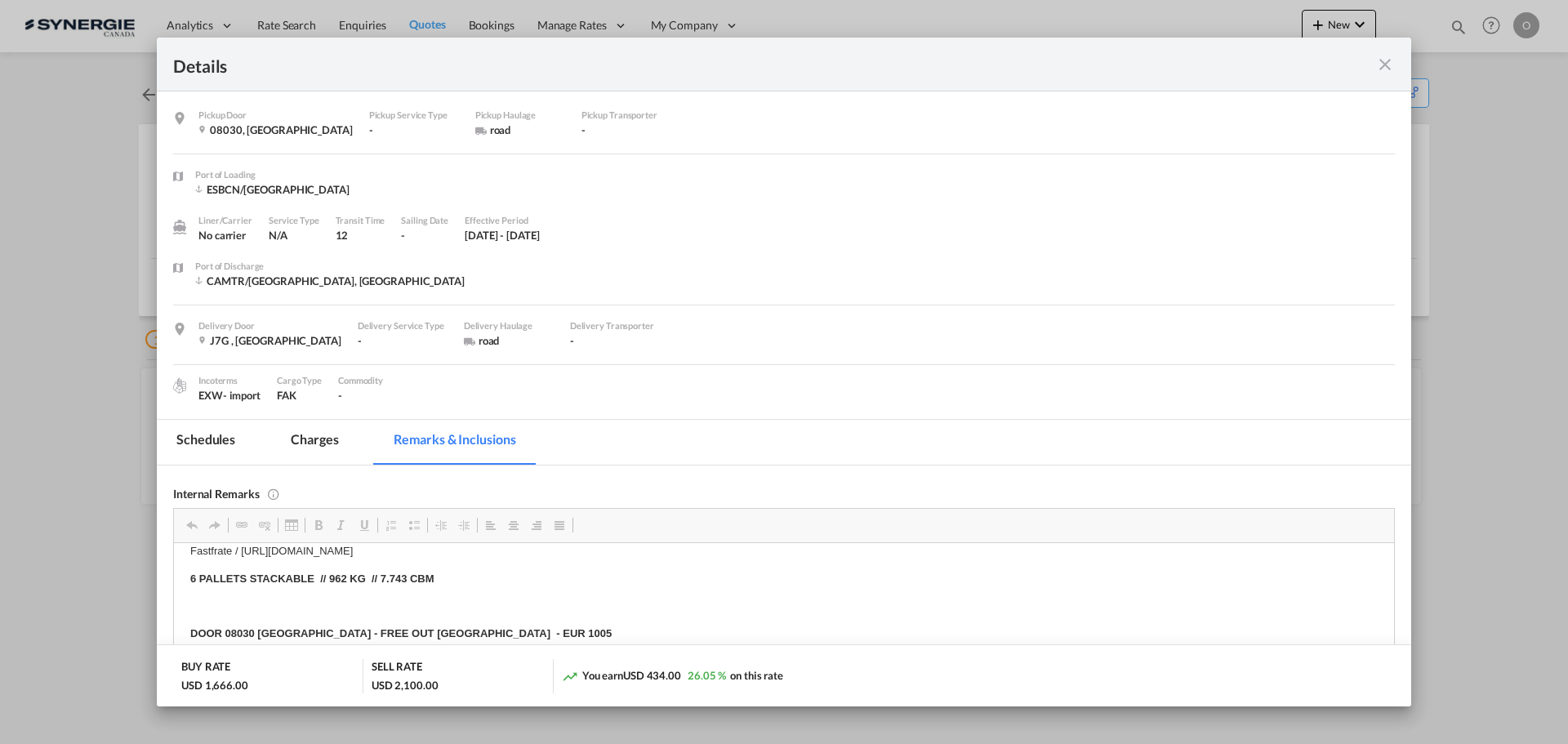
drag, startPoint x: 693, startPoint y: 565, endPoint x: 340, endPoint y: 557, distance: 353.1
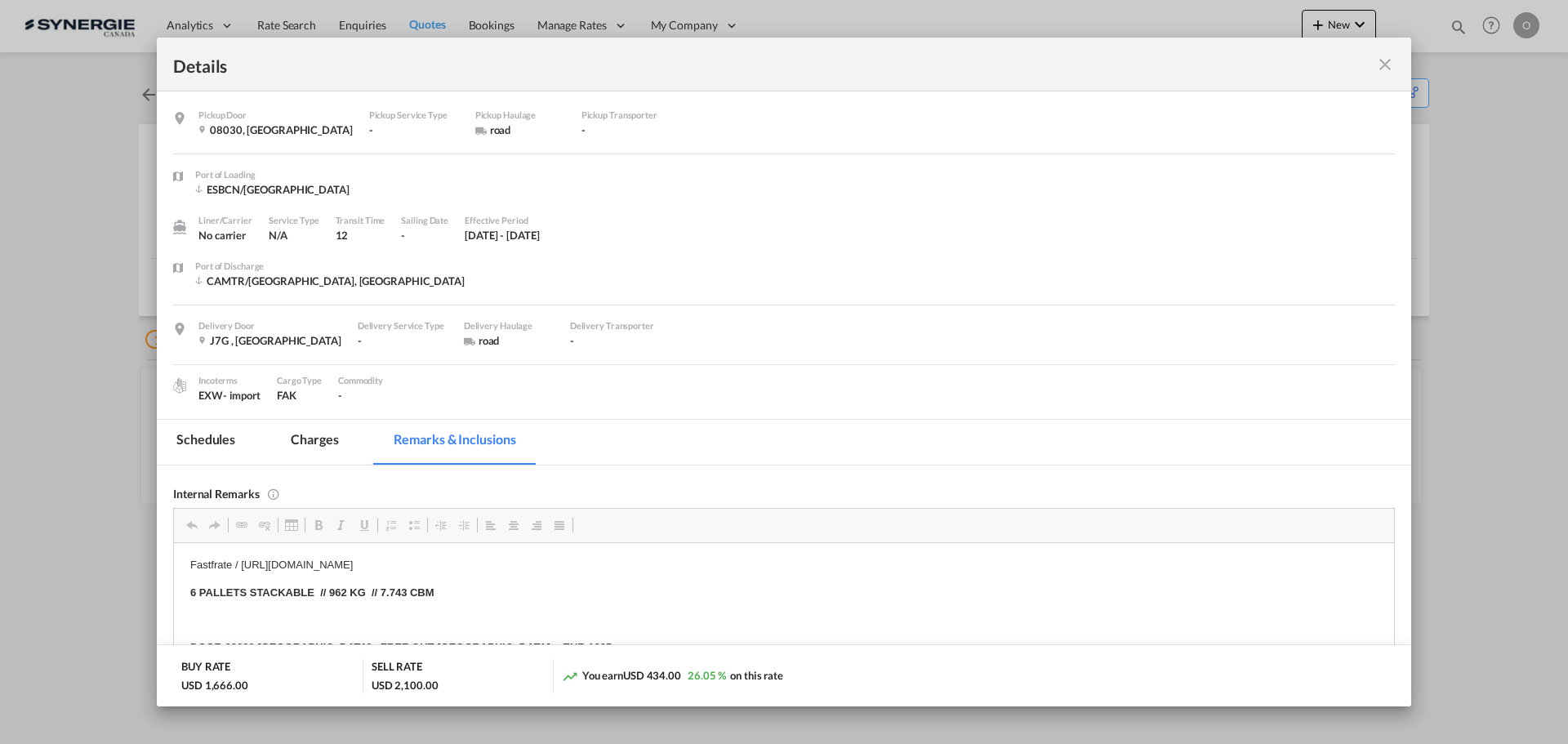
drag, startPoint x: 240, startPoint y: 548, endPoint x: 739, endPoint y: 566, distance: 499.3
click at [739, 566] on p "Fastfrate / [URL][DOMAIN_NAME]" at bounding box center [784, 564] width 1187 height 17
copy p "[URL][DOMAIN_NAME]"
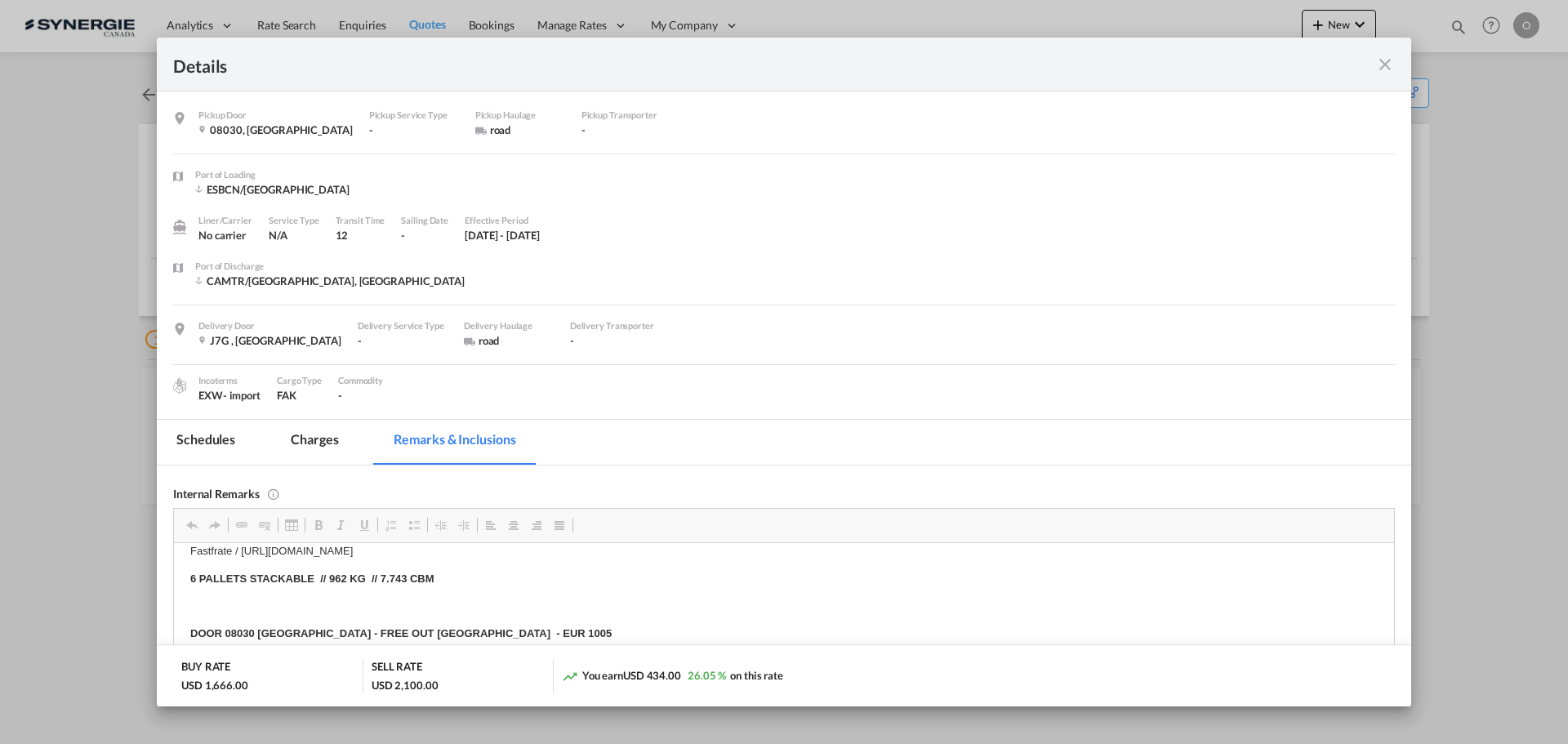
scroll to position [17, 0]
click at [1386, 65] on md-icon "icon-close fg-AAA8AD m-0 cursor" at bounding box center [1385, 65] width 20 height 20
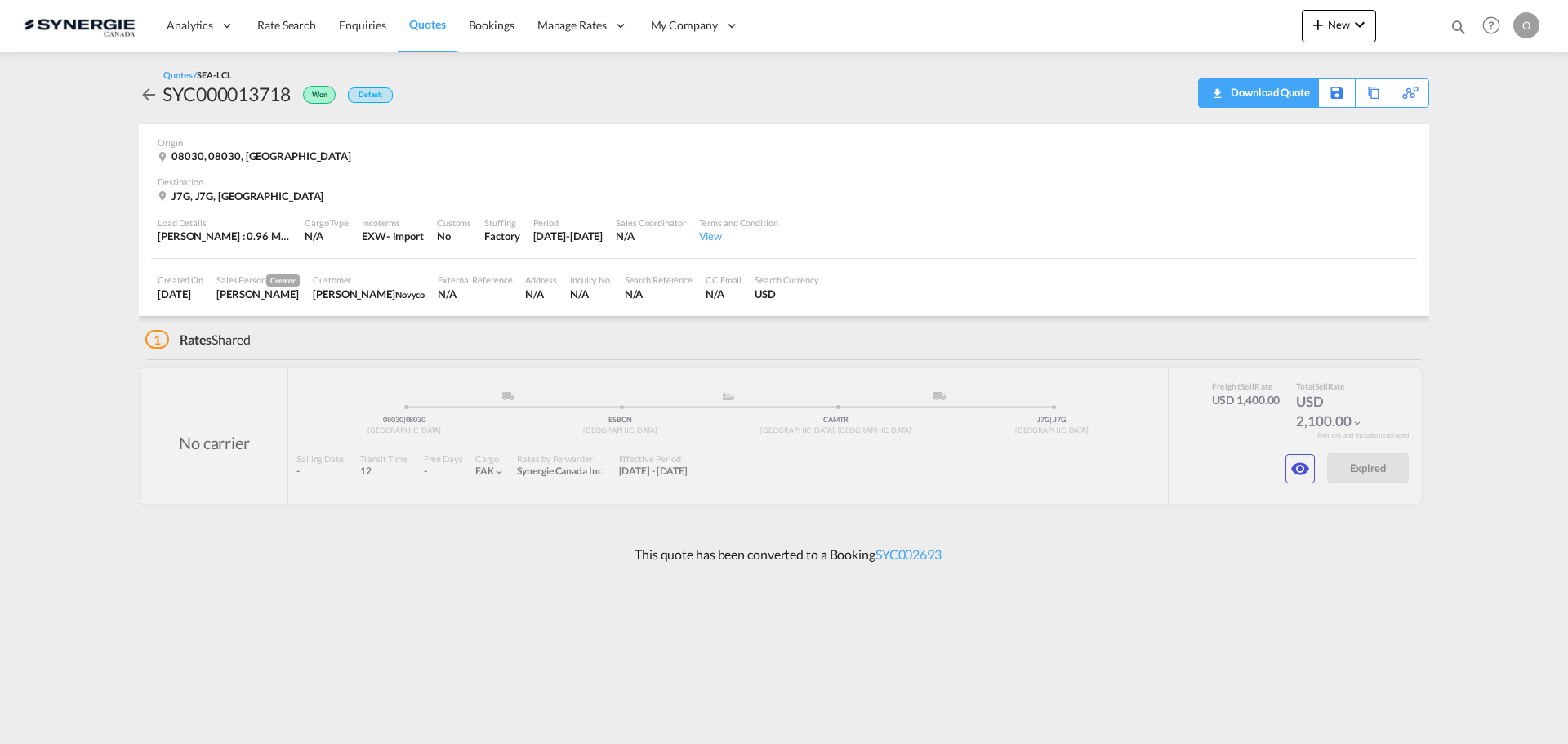
click at [1301, 95] on div "Download Quote" at bounding box center [1268, 92] width 83 height 27
